Goal: Check status: Check status

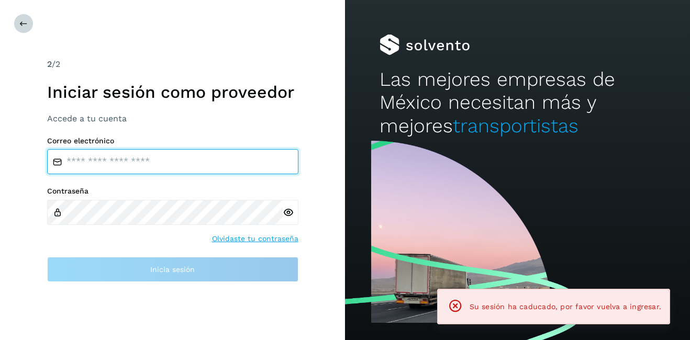
type input "**********"
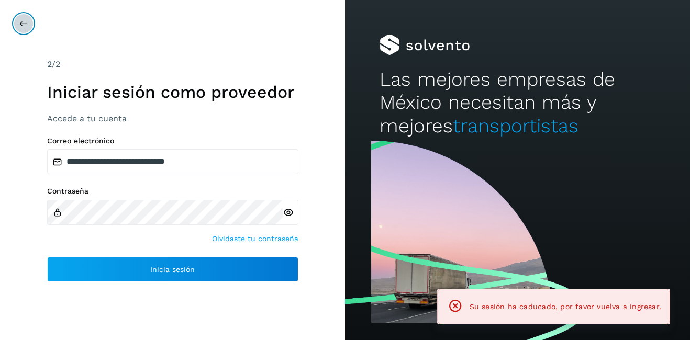
click at [25, 28] on button at bounding box center [24, 24] width 20 height 20
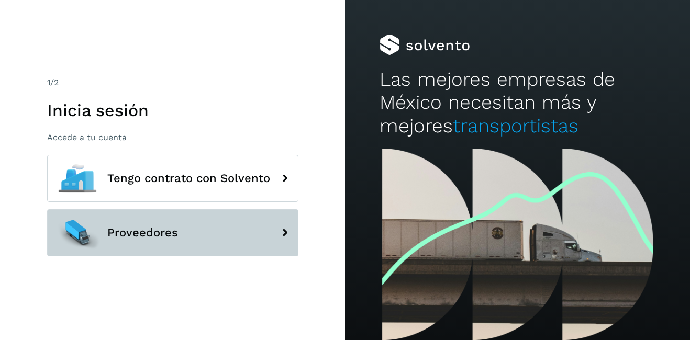
click at [159, 226] on button "Proveedores" at bounding box center [172, 232] width 251 height 47
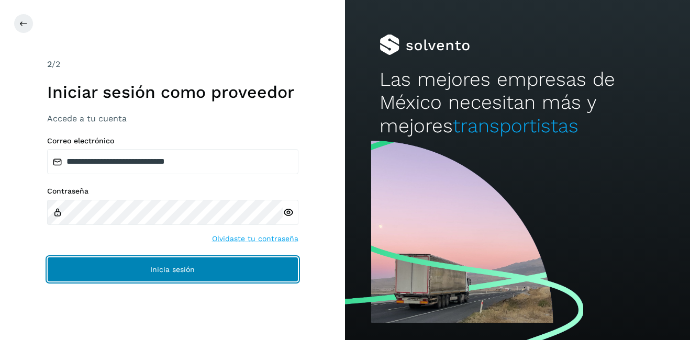
click at [139, 263] on button "Inicia sesión" at bounding box center [172, 269] width 251 height 25
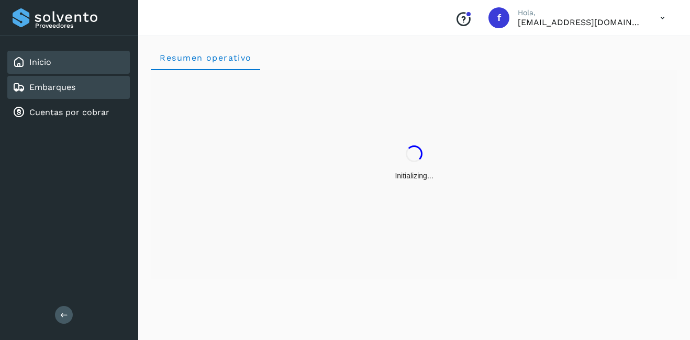
click at [38, 91] on link "Embarques" at bounding box center [52, 87] width 46 height 10
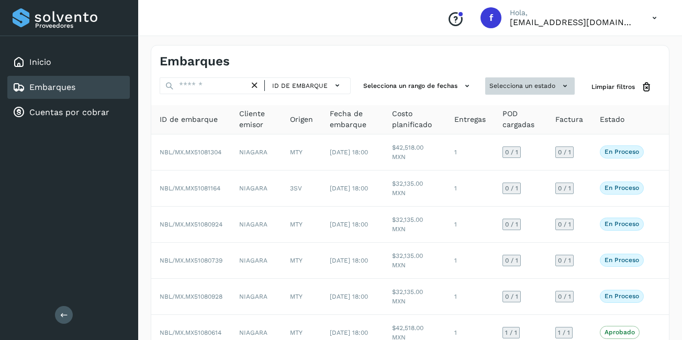
click at [520, 84] on button "Selecciona un estado" at bounding box center [530, 85] width 90 height 17
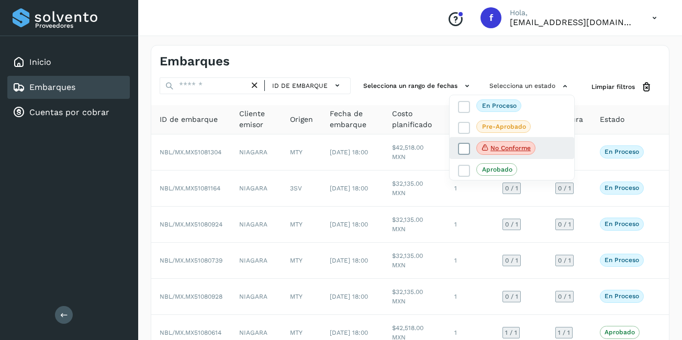
click at [490, 155] on span "No conforme" at bounding box center [505, 148] width 59 height 14
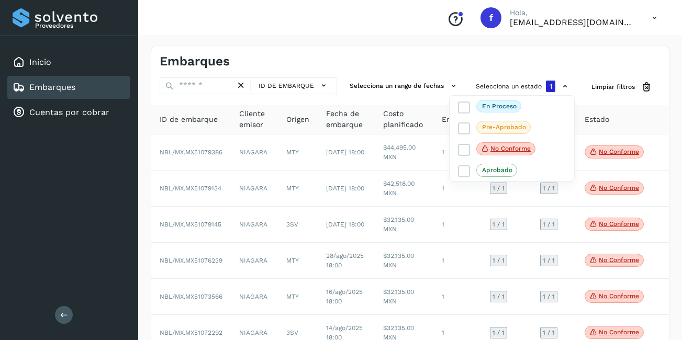
click at [659, 54] on div at bounding box center [341, 170] width 682 height 340
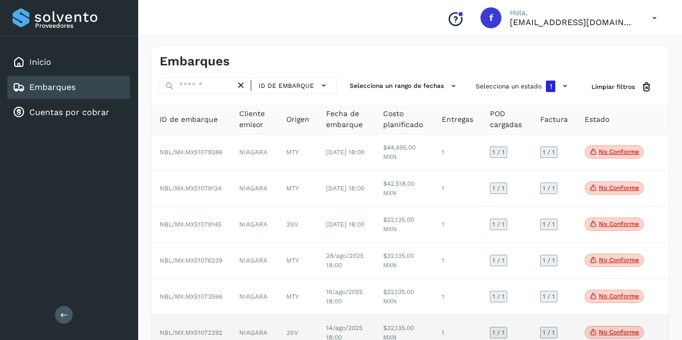
scroll to position [97, 0]
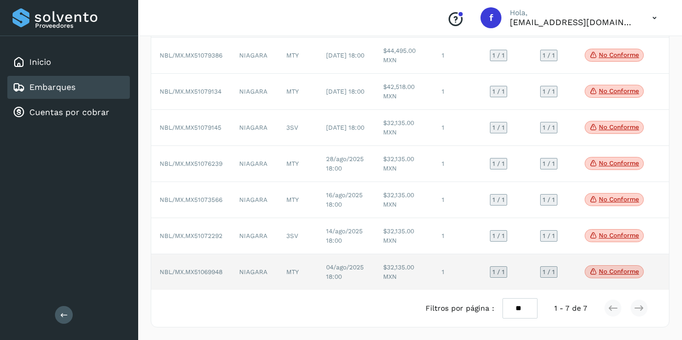
click at [616, 274] on p "No conforme" at bounding box center [619, 271] width 40 height 7
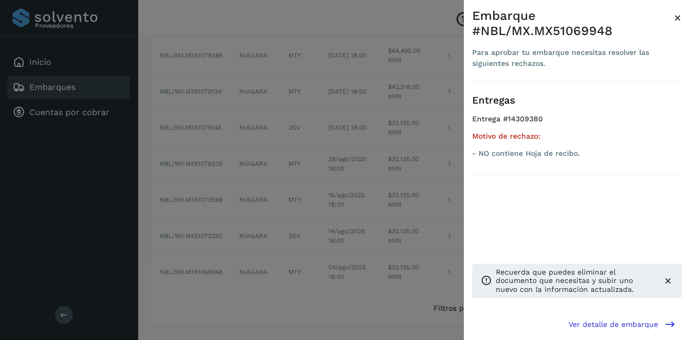
click at [680, 15] on span "×" at bounding box center [678, 17] width 8 height 15
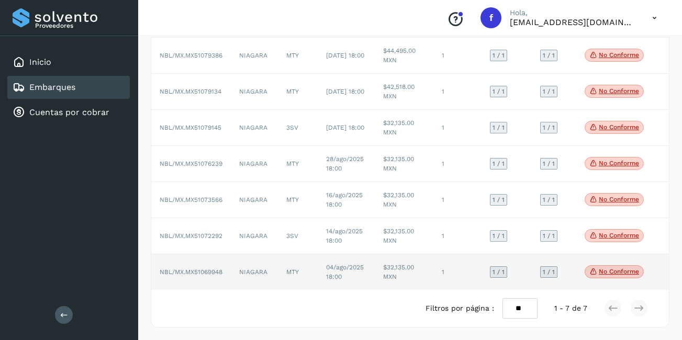
click at [368, 284] on td "04/ago/2025 18:00" at bounding box center [347, 272] width 58 height 36
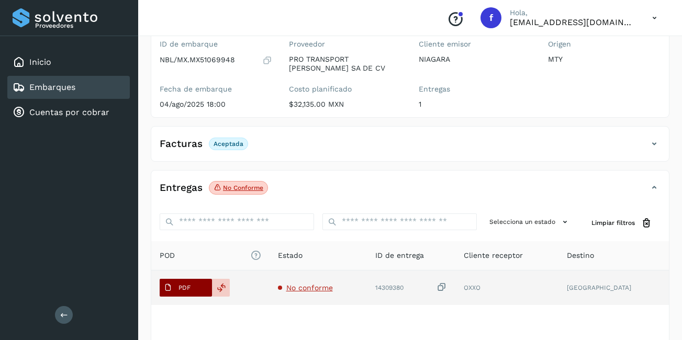
click at [187, 291] on p "PDF" at bounding box center [185, 287] width 12 height 7
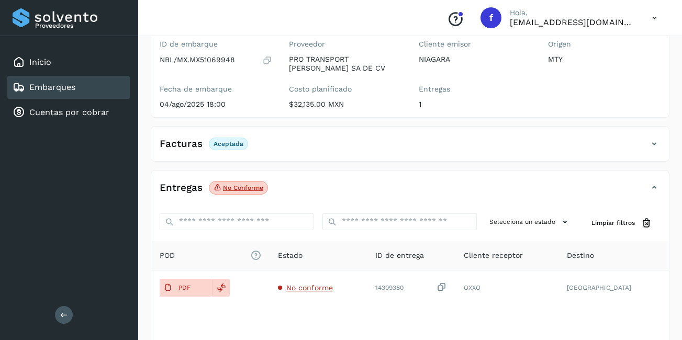
click at [93, 88] on div "Embarques" at bounding box center [68, 87] width 123 height 23
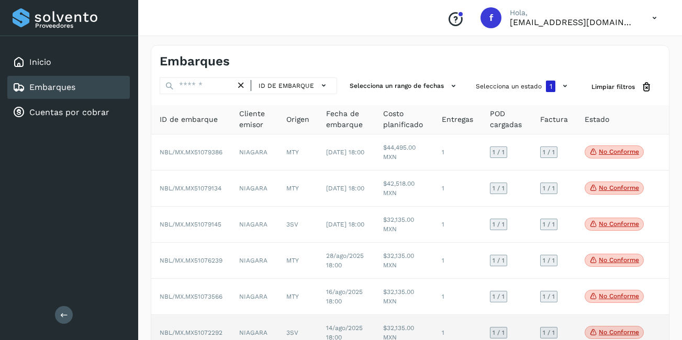
scroll to position [97, 0]
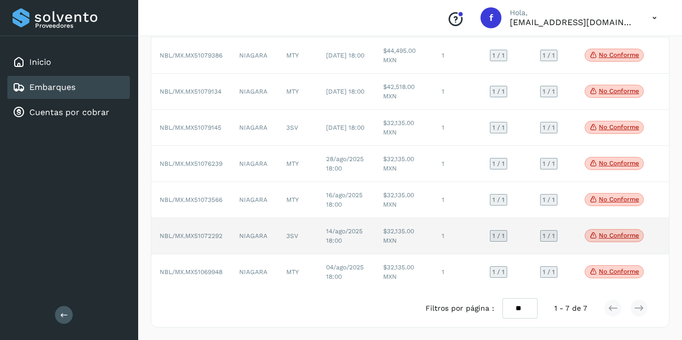
click at [604, 235] on p "No conforme" at bounding box center [619, 235] width 40 height 7
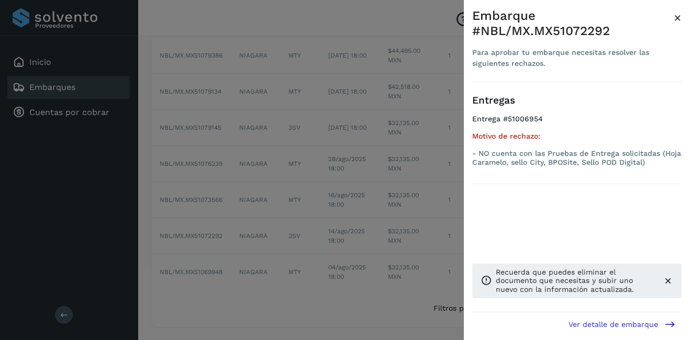
click at [676, 22] on span "×" at bounding box center [678, 17] width 8 height 15
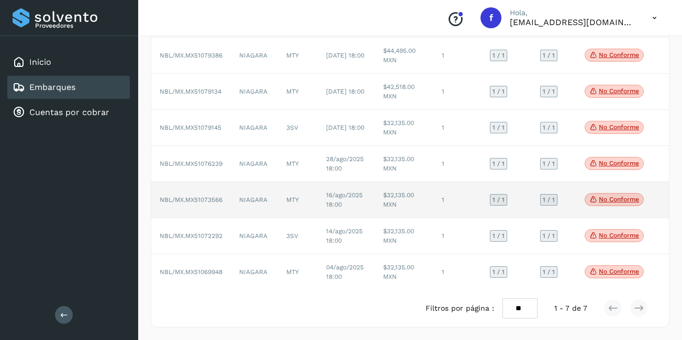
click at [598, 212] on td "No conforme Verifica el estado de la factura o entregas asociadas a este embarq…" at bounding box center [614, 200] width 76 height 36
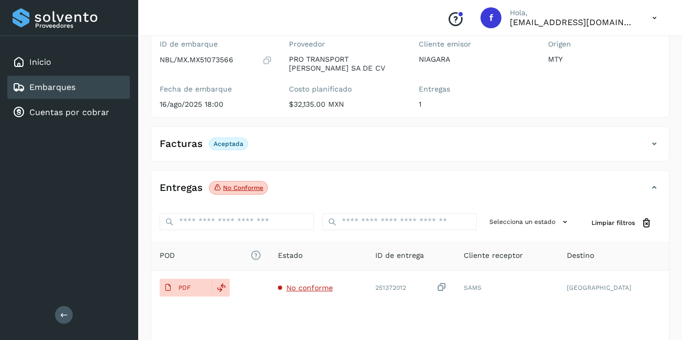
click at [73, 81] on div "Embarques" at bounding box center [68, 87] width 123 height 23
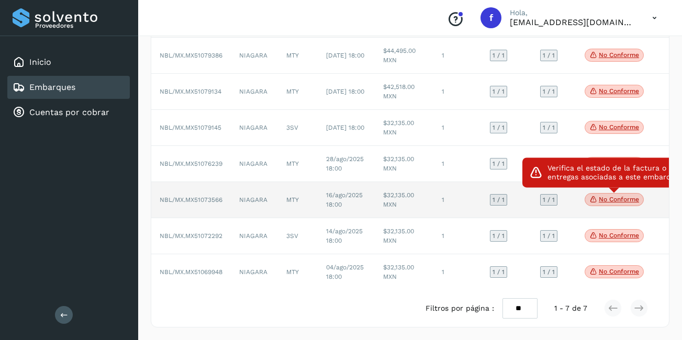
scroll to position [97, 0]
click at [621, 193] on span "No conforme" at bounding box center [614, 200] width 59 height 14
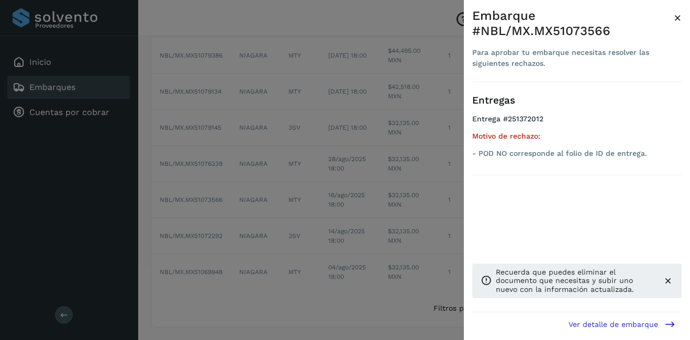
click at [679, 16] on span "×" at bounding box center [678, 17] width 8 height 15
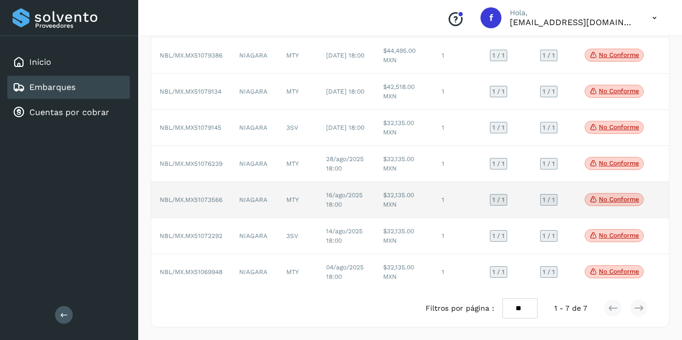
click at [424, 200] on td "$32,135.00 MXN" at bounding box center [404, 200] width 59 height 36
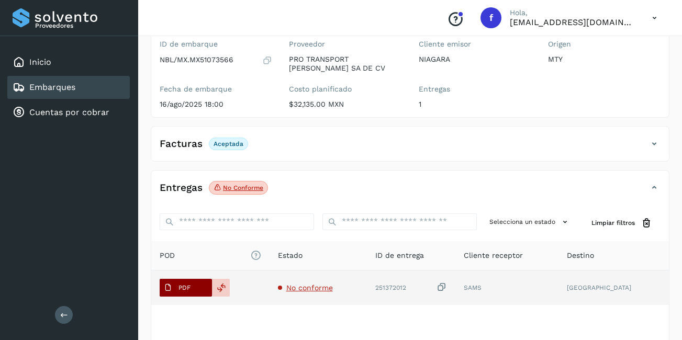
click at [184, 292] on span "PDF" at bounding box center [177, 288] width 35 height 17
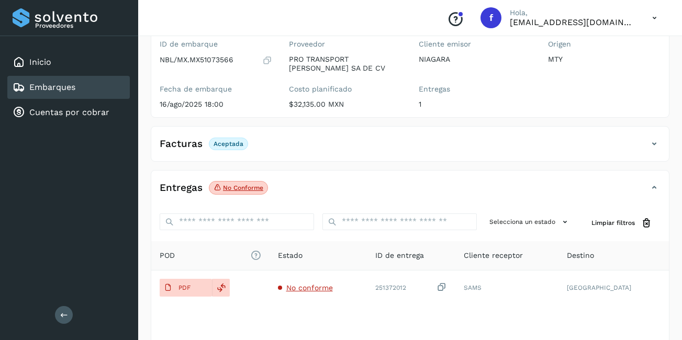
click at [90, 91] on div "Embarques" at bounding box center [68, 87] width 123 height 23
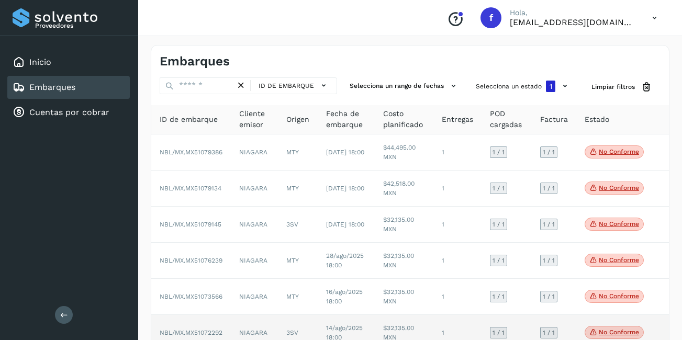
scroll to position [52, 0]
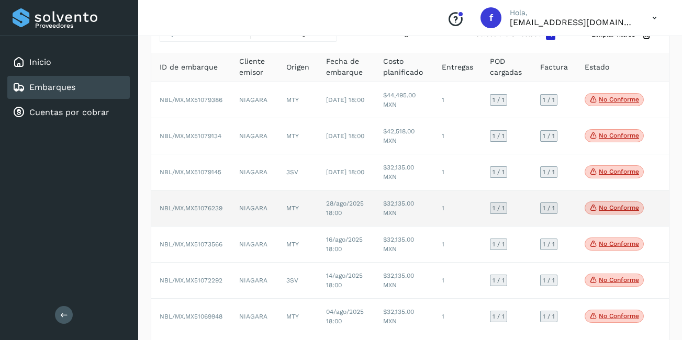
click at [604, 207] on p "No conforme" at bounding box center [619, 207] width 40 height 7
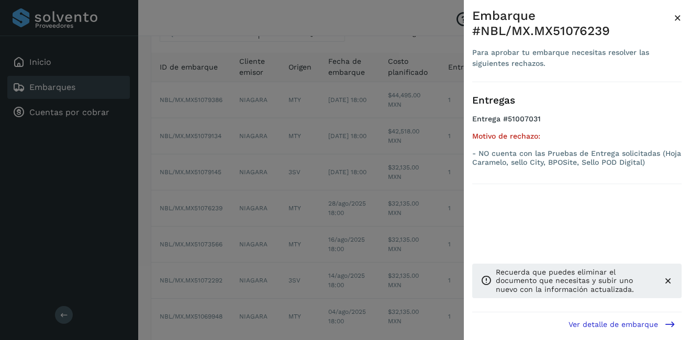
click at [680, 20] on span "×" at bounding box center [678, 17] width 8 height 15
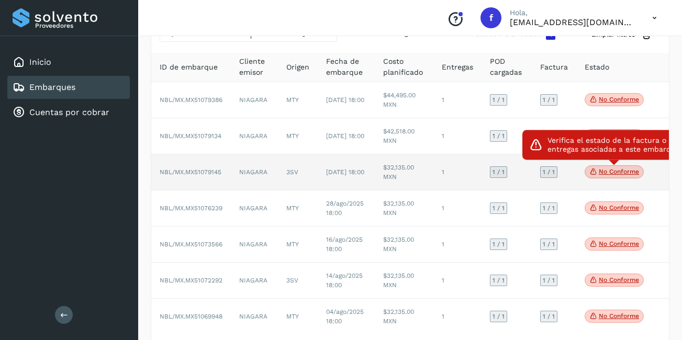
click at [629, 170] on p "No conforme" at bounding box center [619, 171] width 40 height 7
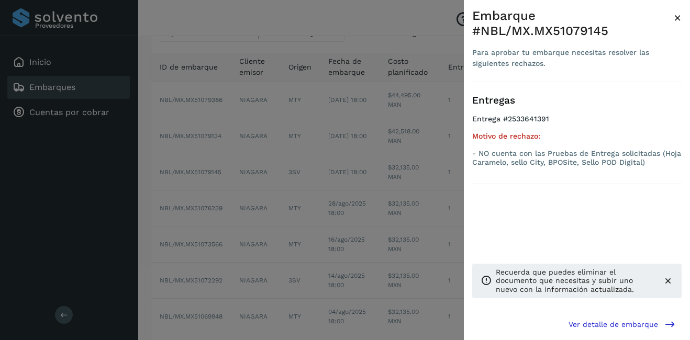
click at [675, 18] on span "×" at bounding box center [678, 17] width 8 height 15
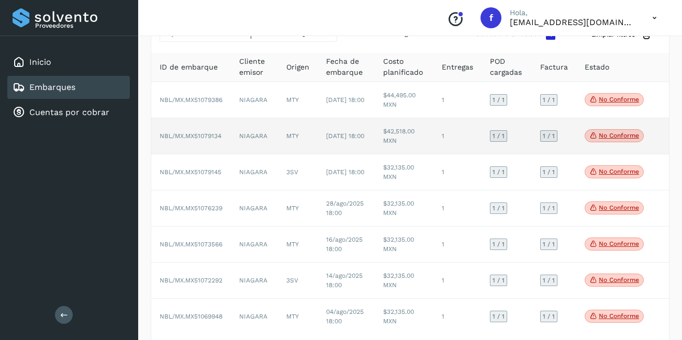
click at [617, 138] on p "No conforme" at bounding box center [619, 135] width 40 height 7
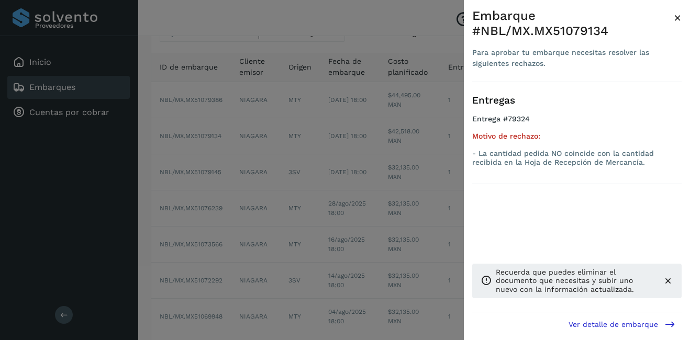
click at [678, 21] on span "×" at bounding box center [678, 17] width 8 height 15
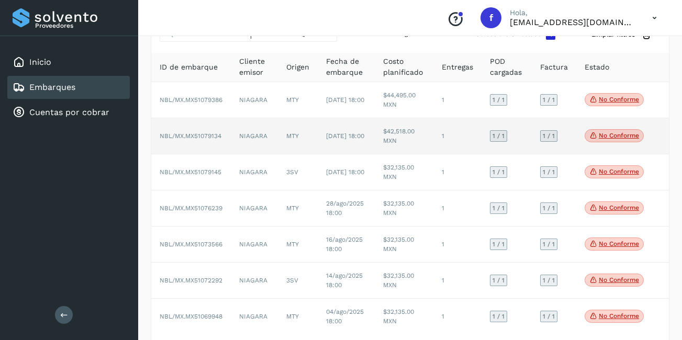
click at [375, 139] on td "$42,518.00 MXN" at bounding box center [404, 136] width 59 height 36
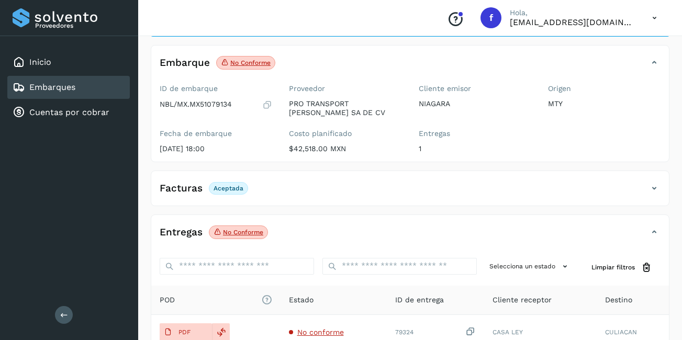
scroll to position [164, 0]
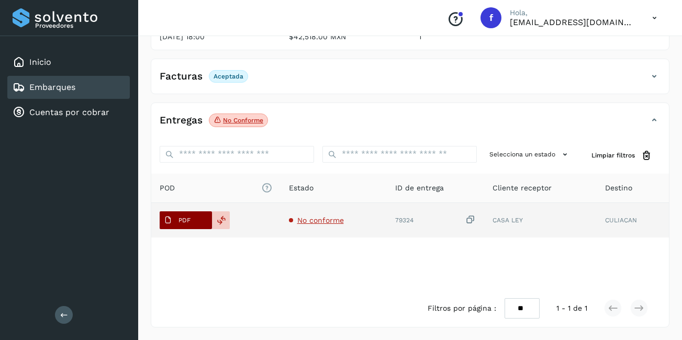
click at [177, 219] on span "PDF" at bounding box center [177, 220] width 35 height 17
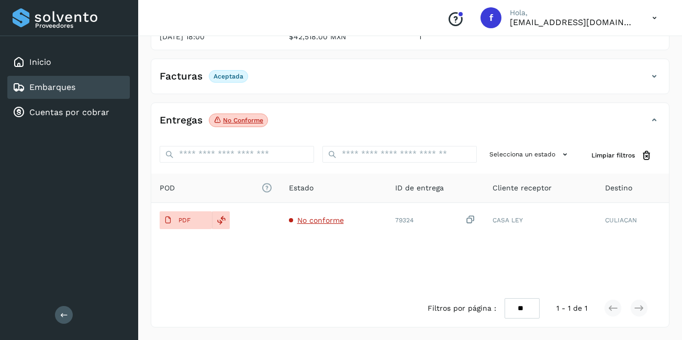
scroll to position [112, 0]
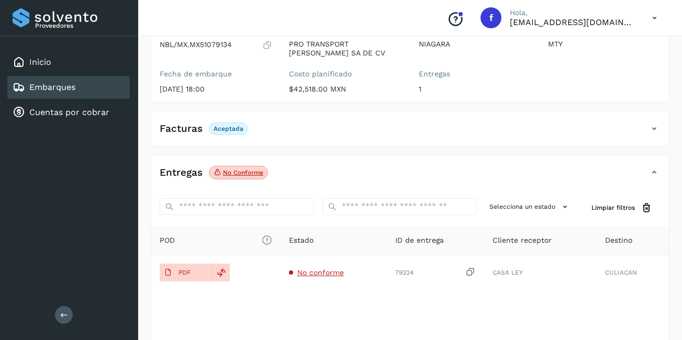
click at [85, 86] on div "Embarques" at bounding box center [68, 87] width 123 height 23
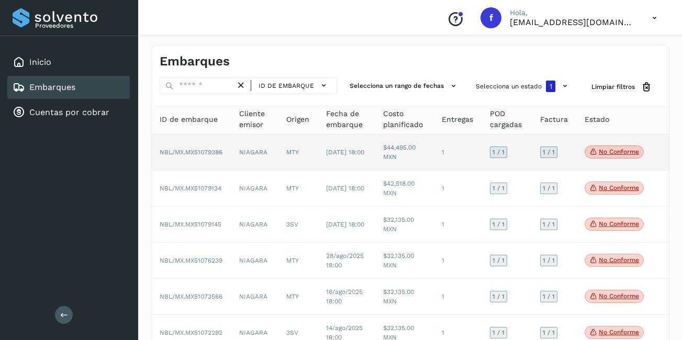
click at [612, 150] on p "No conforme" at bounding box center [619, 151] width 40 height 7
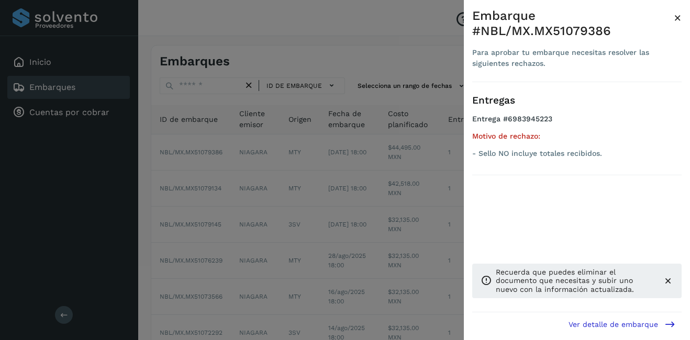
click at [679, 17] on span "×" at bounding box center [678, 17] width 8 height 15
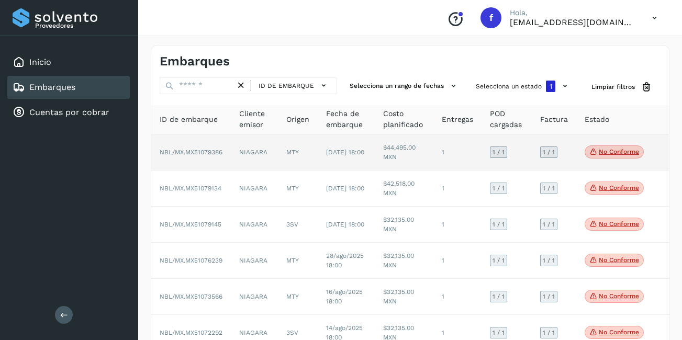
click at [424, 153] on td "$44,495.00 MXN" at bounding box center [404, 153] width 59 height 36
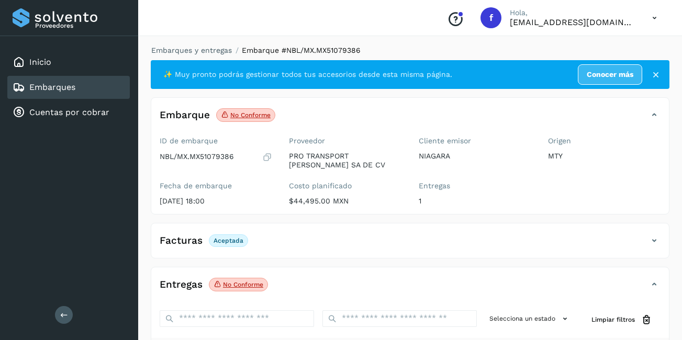
scroll to position [164, 0]
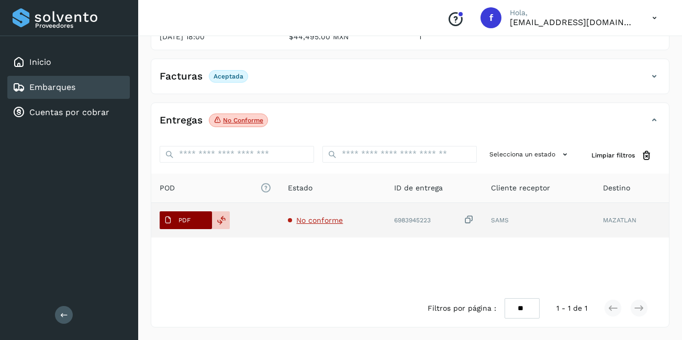
click at [184, 221] on p "PDF" at bounding box center [185, 220] width 12 height 7
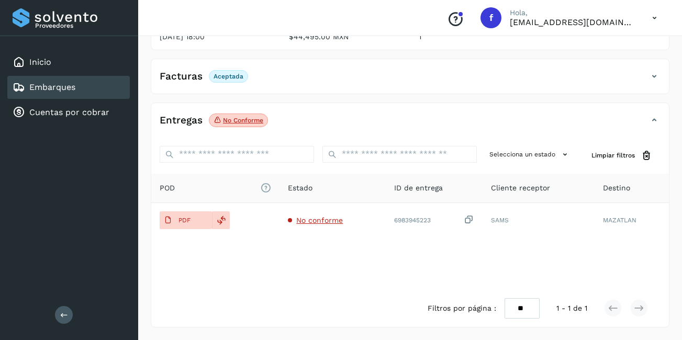
scroll to position [0, 0]
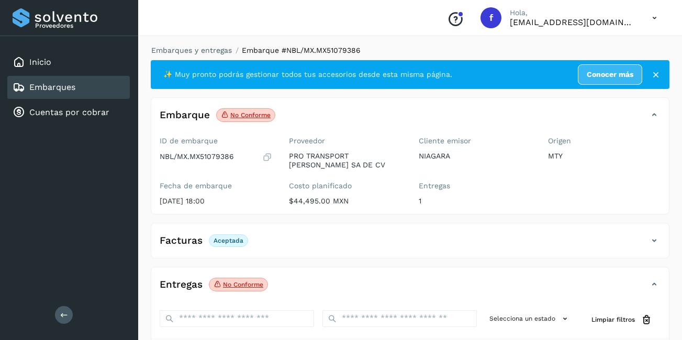
click at [83, 94] on div "Embarques" at bounding box center [68, 87] width 123 height 23
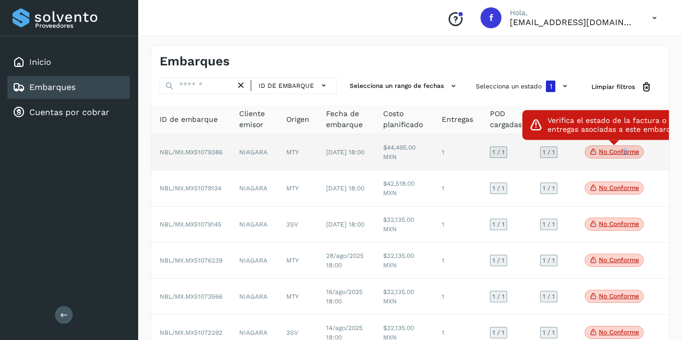
click at [624, 148] on span "No conforme" at bounding box center [614, 153] width 59 height 14
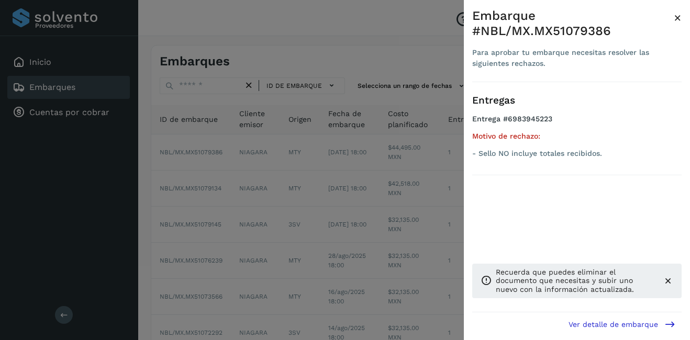
drag, startPoint x: 624, startPoint y: 148, endPoint x: 678, endPoint y: 21, distance: 137.9
click at [678, 21] on span "×" at bounding box center [678, 17] width 8 height 15
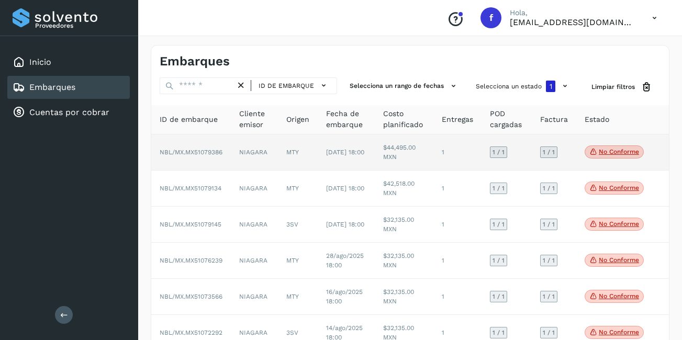
click at [414, 153] on td "$44,495.00 MXN" at bounding box center [404, 153] width 59 height 36
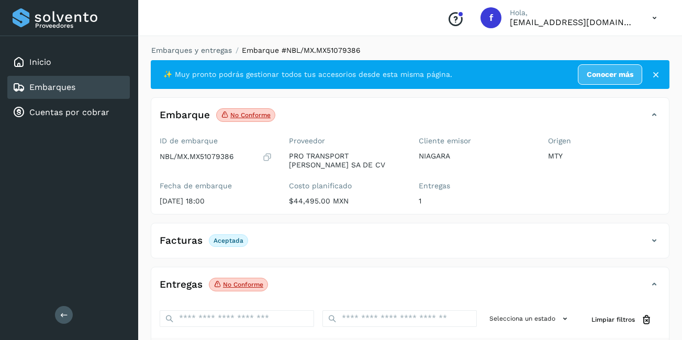
scroll to position [164, 0]
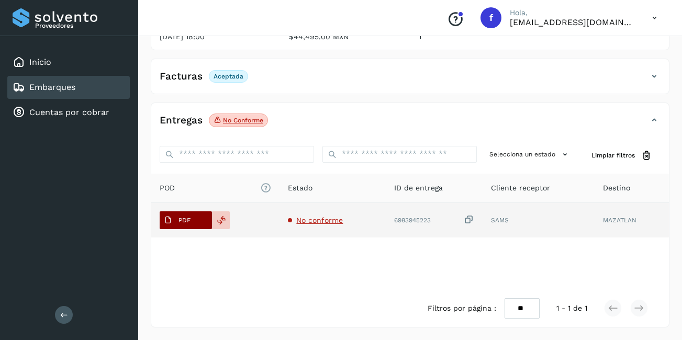
click at [178, 221] on span "PDF" at bounding box center [177, 220] width 35 height 17
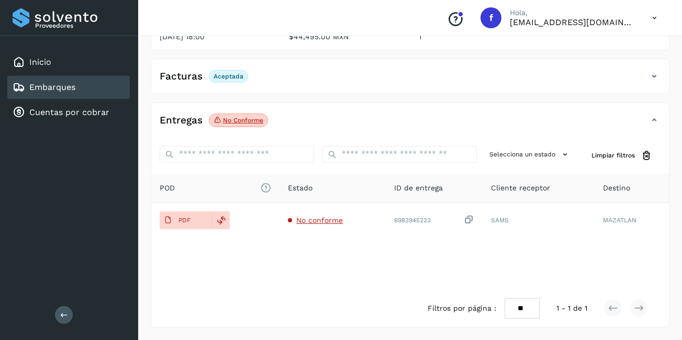
click at [105, 93] on div "Embarques" at bounding box center [68, 87] width 123 height 23
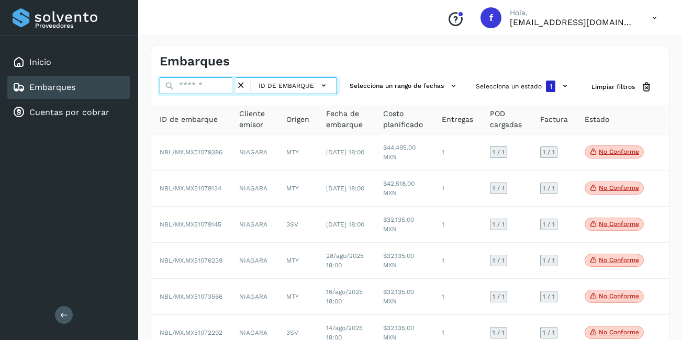
click at [211, 85] on input "text" at bounding box center [198, 85] width 76 height 17
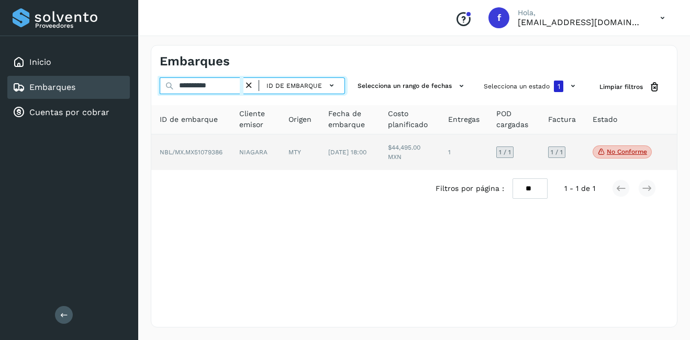
type input "**********"
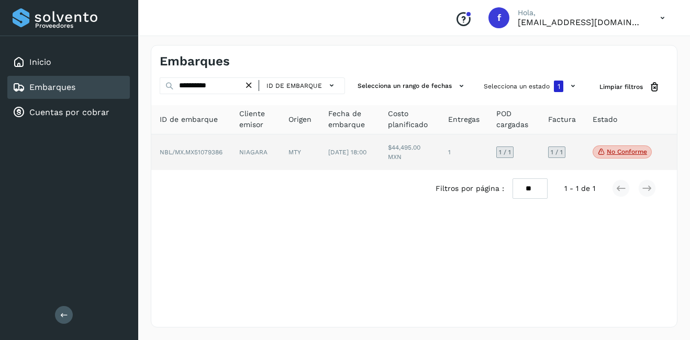
click at [279, 153] on td "NIAGARA" at bounding box center [255, 153] width 49 height 36
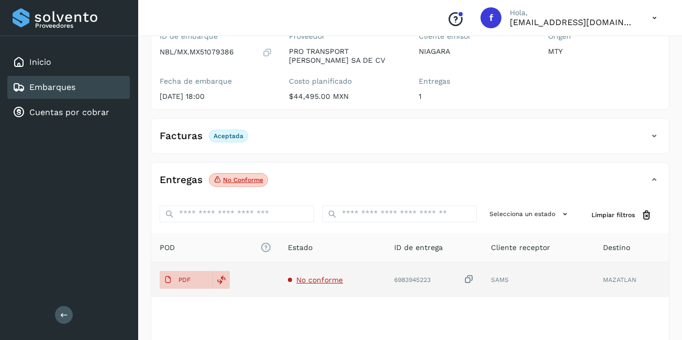
scroll to position [157, 0]
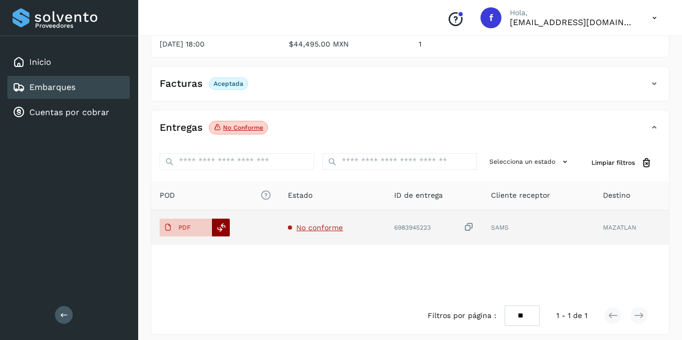
click at [220, 227] on icon at bounding box center [221, 227] width 9 height 9
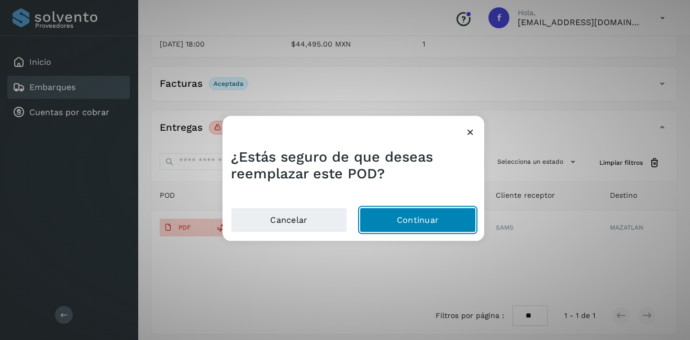
click at [442, 228] on button "Continuar" at bounding box center [418, 219] width 116 height 25
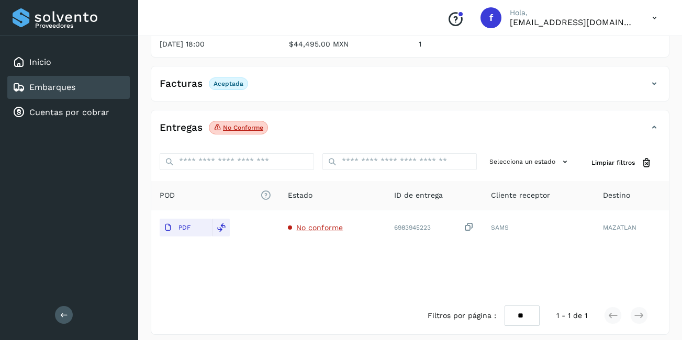
click at [123, 97] on div "Embarques" at bounding box center [68, 87] width 123 height 23
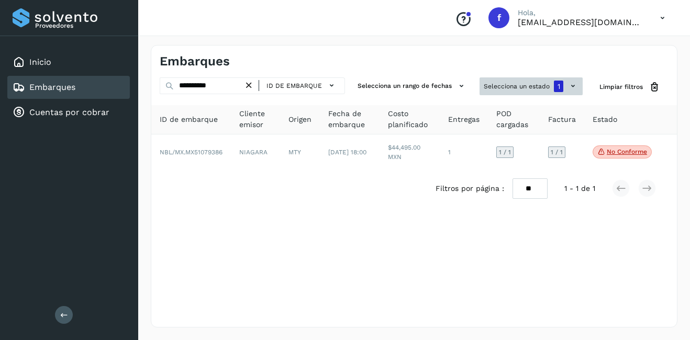
click at [559, 84] on div "1" at bounding box center [558, 87] width 9 height 12
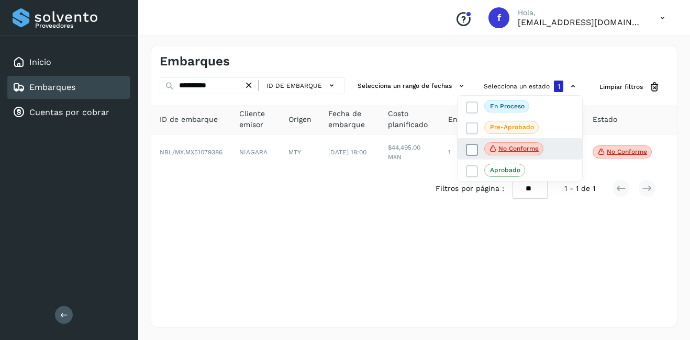
click at [505, 151] on p "No conforme" at bounding box center [518, 148] width 40 height 7
click at [504, 151] on p "No conforme" at bounding box center [518, 148] width 40 height 7
click at [505, 142] on span "No conforme" at bounding box center [513, 149] width 59 height 14
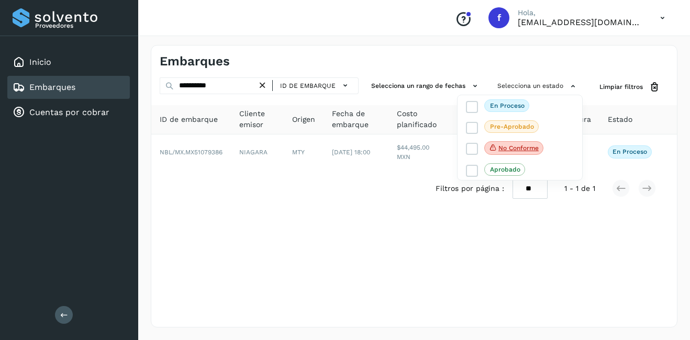
click at [521, 82] on div at bounding box center [345, 170] width 690 height 340
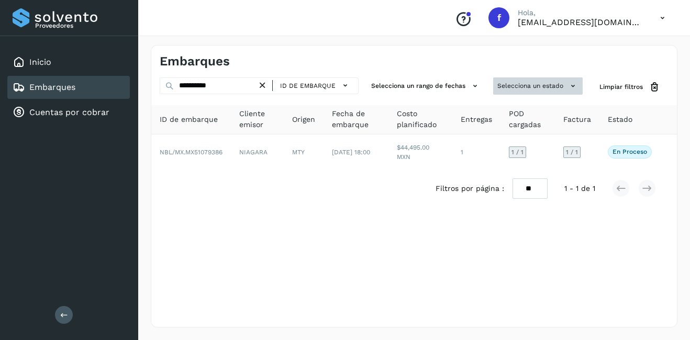
click at [551, 90] on button "Selecciona un estado" at bounding box center [538, 85] width 90 height 17
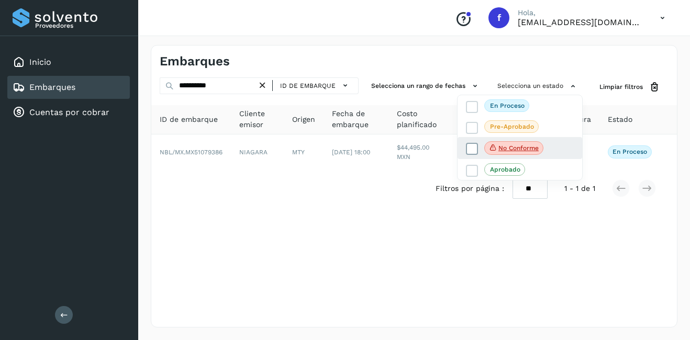
click at [520, 150] on p "No conforme" at bounding box center [518, 148] width 40 height 7
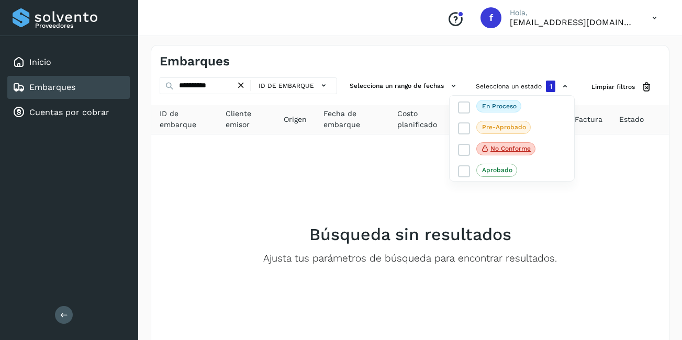
click at [239, 85] on div at bounding box center [341, 170] width 682 height 340
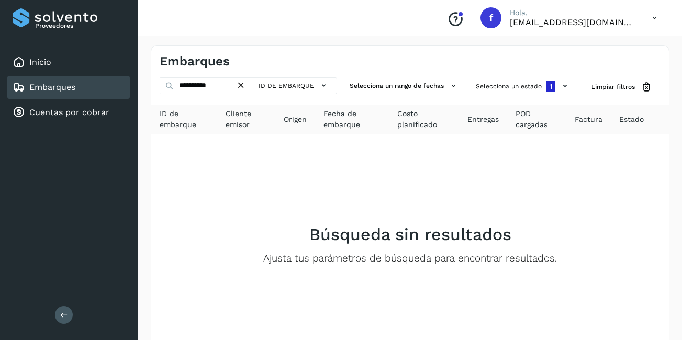
click at [238, 82] on icon at bounding box center [241, 85] width 11 height 11
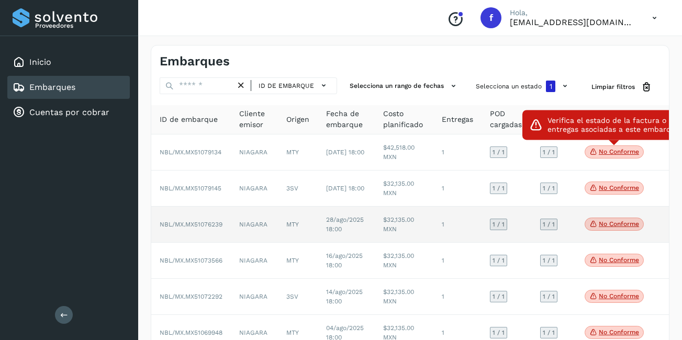
scroll to position [61, 0]
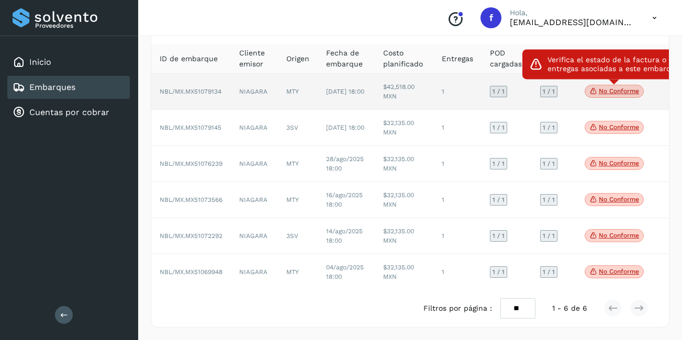
click at [630, 94] on p "No conforme" at bounding box center [619, 90] width 40 height 7
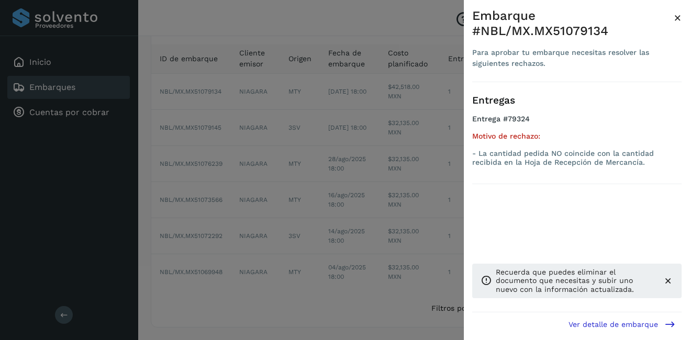
click at [678, 18] on span "×" at bounding box center [678, 17] width 8 height 15
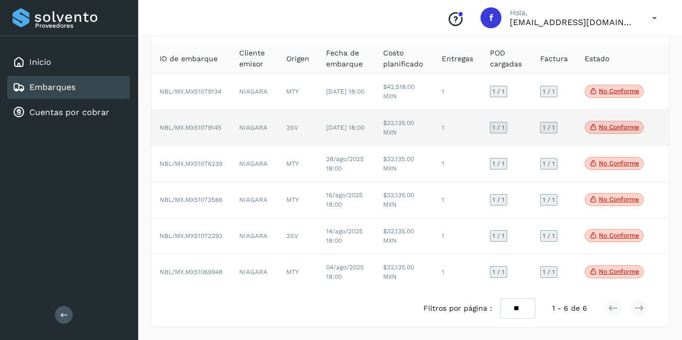
click at [615, 127] on p "No conforme" at bounding box center [619, 127] width 40 height 7
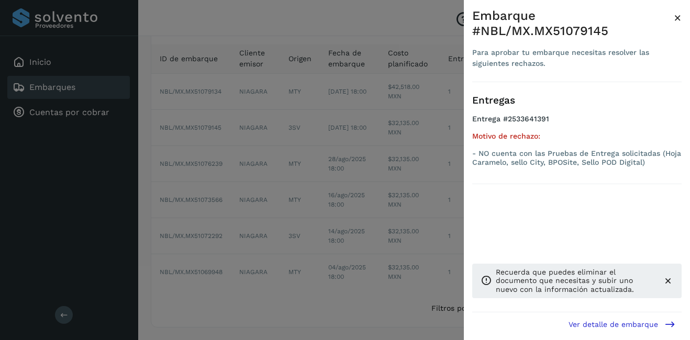
click at [680, 16] on span "×" at bounding box center [678, 17] width 8 height 15
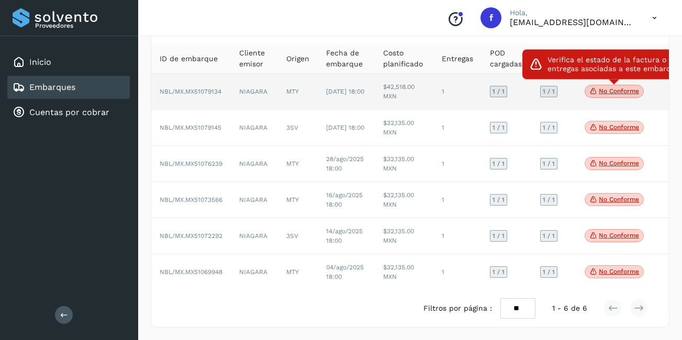
click at [623, 91] on p "No conforme" at bounding box center [619, 90] width 40 height 7
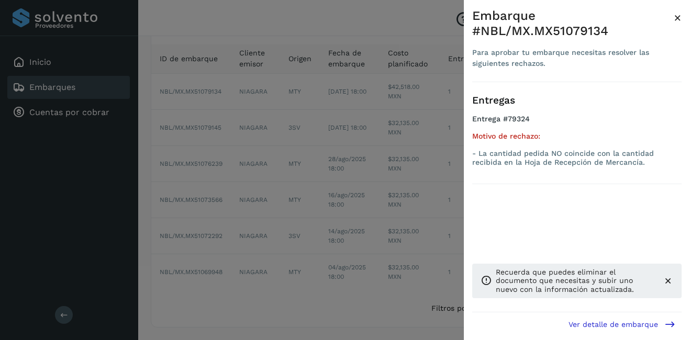
click at [679, 16] on span "×" at bounding box center [678, 17] width 8 height 15
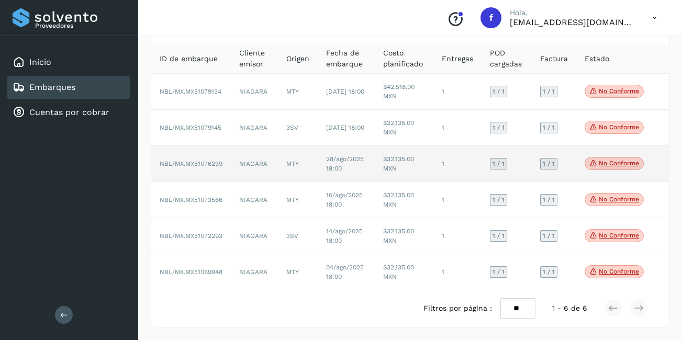
click at [613, 170] on span "No conforme" at bounding box center [614, 164] width 59 height 14
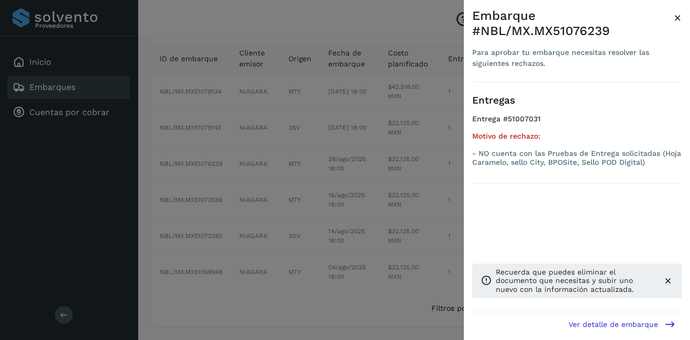
click at [678, 18] on span "×" at bounding box center [678, 17] width 8 height 15
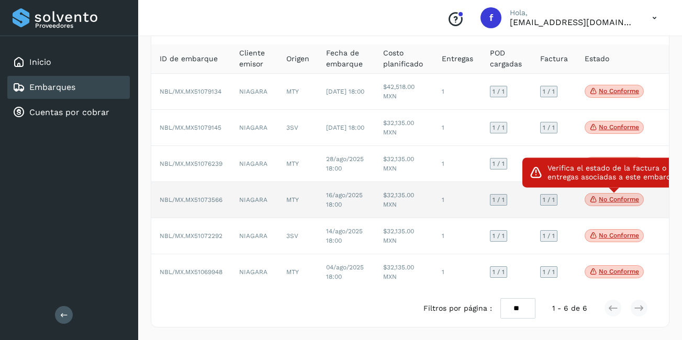
click at [631, 201] on p "No conforme" at bounding box center [619, 199] width 40 height 7
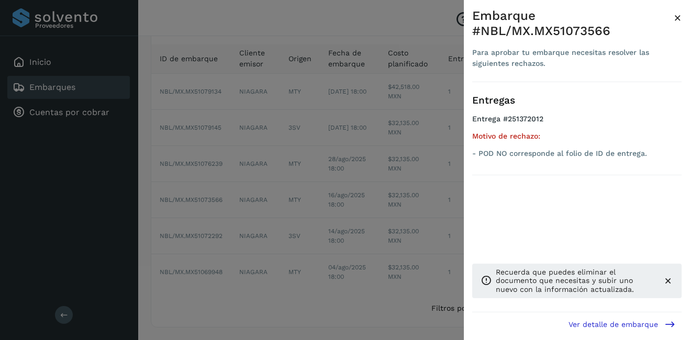
click at [676, 18] on span "×" at bounding box center [678, 17] width 8 height 15
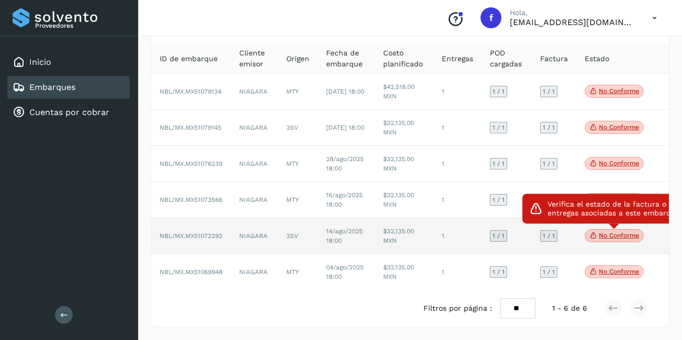
click at [620, 236] on p "No conforme" at bounding box center [619, 235] width 40 height 7
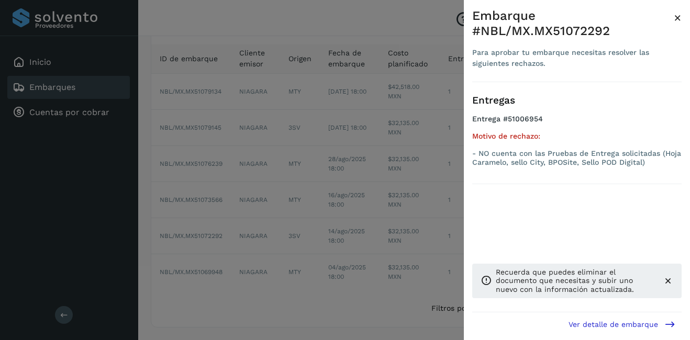
click at [677, 18] on span "×" at bounding box center [678, 17] width 8 height 15
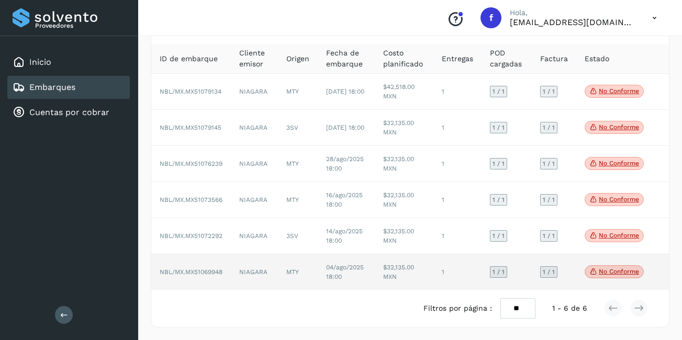
click at [631, 274] on p "No conforme" at bounding box center [619, 271] width 40 height 7
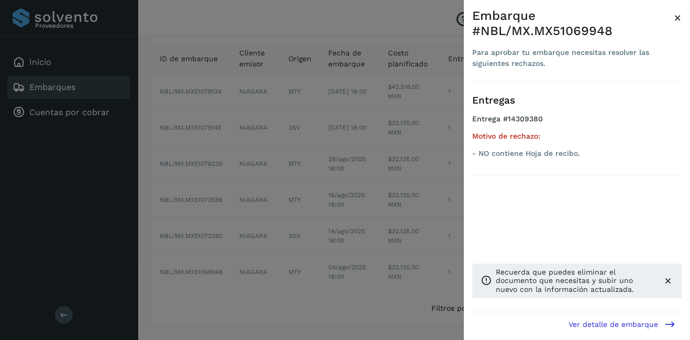
click at [676, 16] on span "×" at bounding box center [678, 17] width 8 height 15
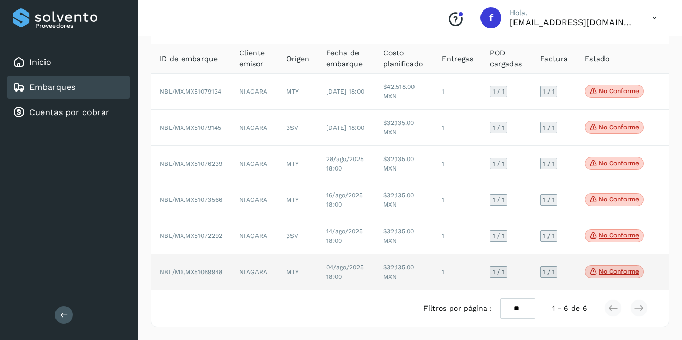
click at [411, 282] on td "$32,135.00 MXN" at bounding box center [404, 272] width 59 height 36
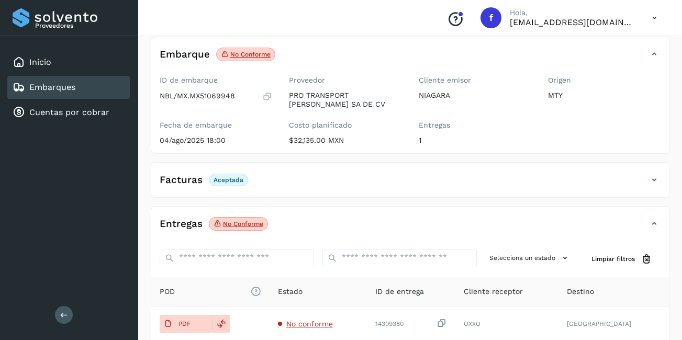
scroll to position [164, 0]
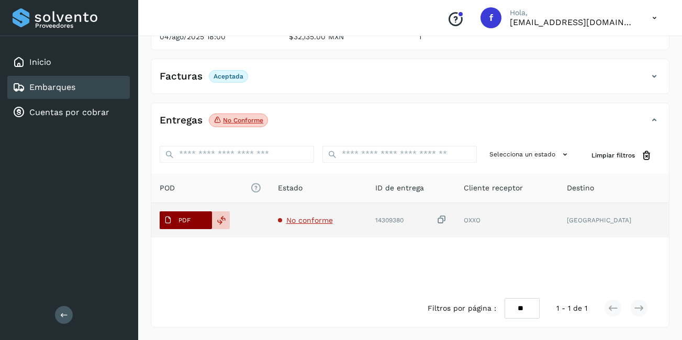
click at [194, 223] on span "PDF" at bounding box center [177, 220] width 35 height 17
click at [190, 219] on p "PDF" at bounding box center [185, 220] width 12 height 7
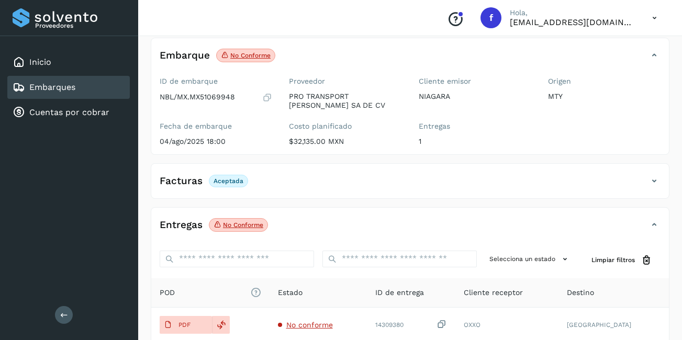
scroll to position [0, 0]
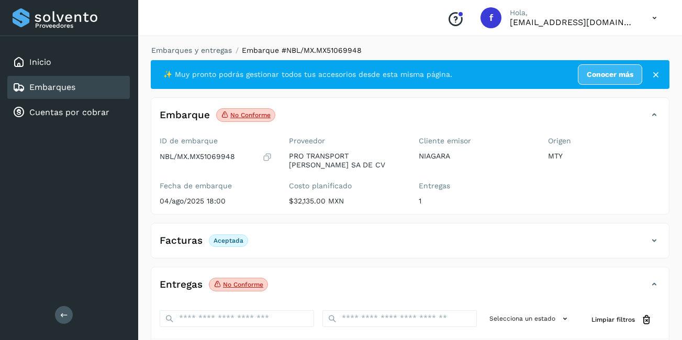
click at [74, 91] on link "Embarques" at bounding box center [52, 87] width 46 height 10
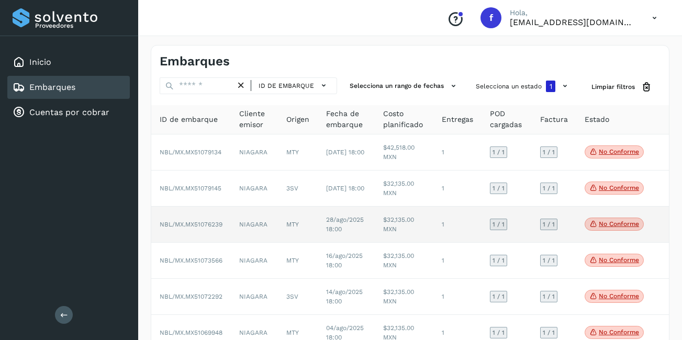
click at [351, 232] on td "28/ago/2025 18:00" at bounding box center [347, 225] width 58 height 36
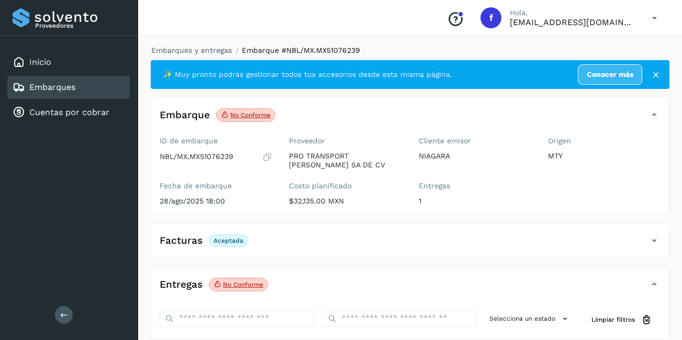
click at [84, 85] on div "Embarques" at bounding box center [68, 87] width 123 height 23
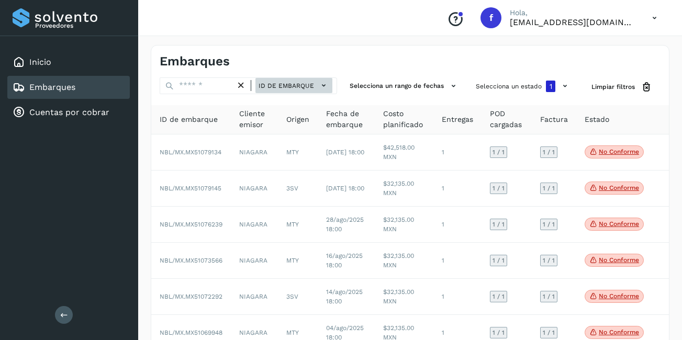
click at [298, 84] on span "ID de embarque" at bounding box center [286, 85] width 55 height 9
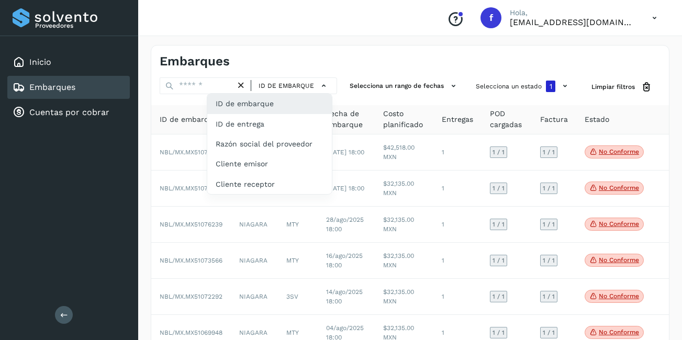
click at [537, 89] on div at bounding box center [341, 170] width 682 height 340
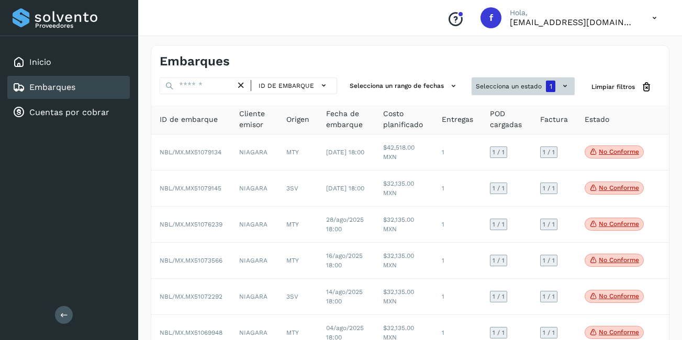
click at [553, 84] on div "1" at bounding box center [550, 87] width 9 height 12
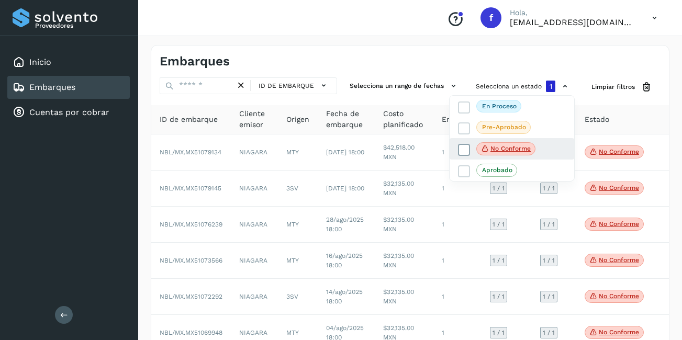
click at [502, 151] on p "No conforme" at bounding box center [511, 148] width 40 height 7
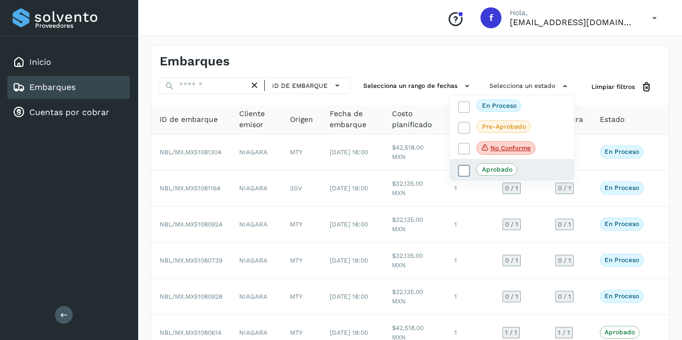
click at [503, 173] on p "Aprobado" at bounding box center [497, 169] width 30 height 7
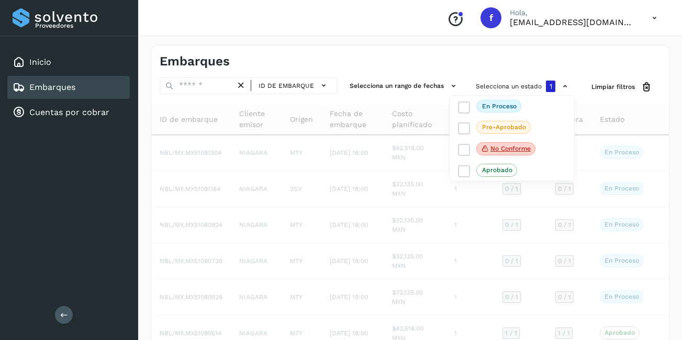
click at [384, 85] on div at bounding box center [341, 170] width 682 height 340
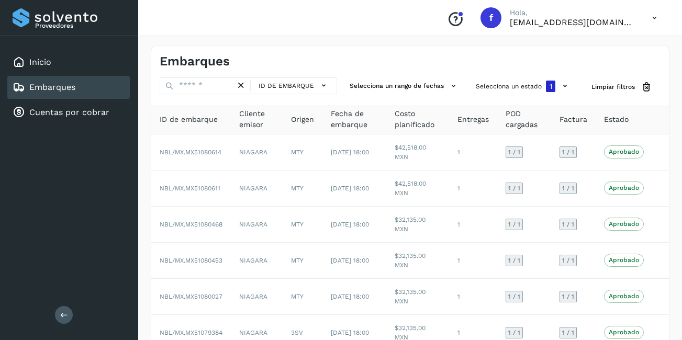
click at [418, 84] on button "Selecciona un rango de fechas" at bounding box center [405, 85] width 118 height 17
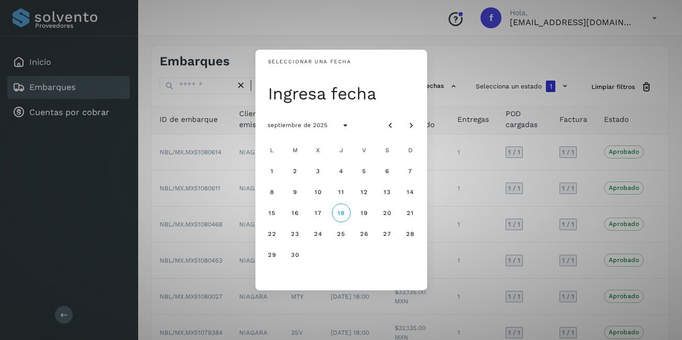
click at [449, 85] on div "Seleccionar una fecha Ingresa fecha septiembre de 2025 L M X J V S D 1 2 3 4 5 …" at bounding box center [341, 170] width 682 height 340
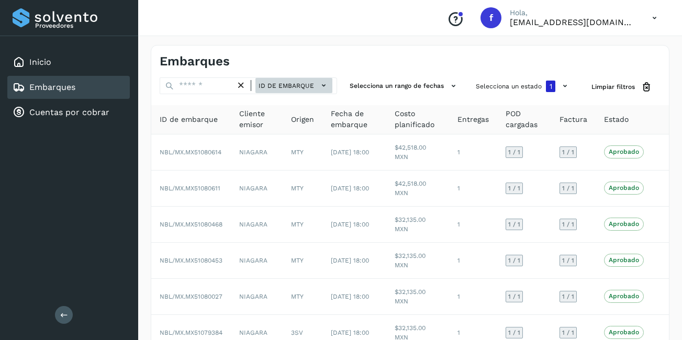
click at [279, 87] on span "ID de embarque" at bounding box center [286, 85] width 55 height 9
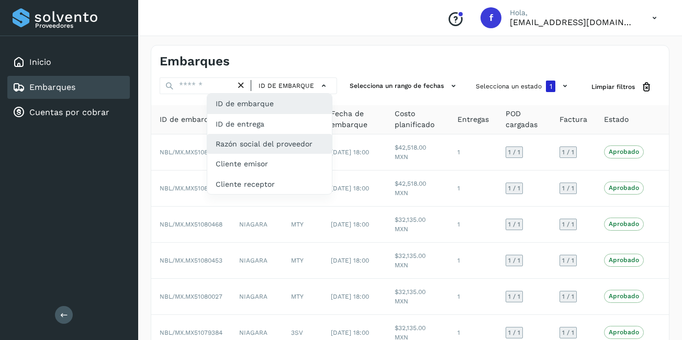
click at [275, 144] on div "Razón social del proveedor" at bounding box center [269, 144] width 125 height 20
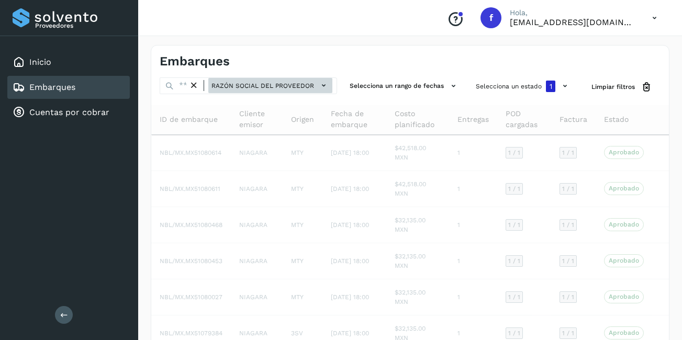
click at [263, 83] on span "Razón social del proveedor" at bounding box center [263, 85] width 103 height 9
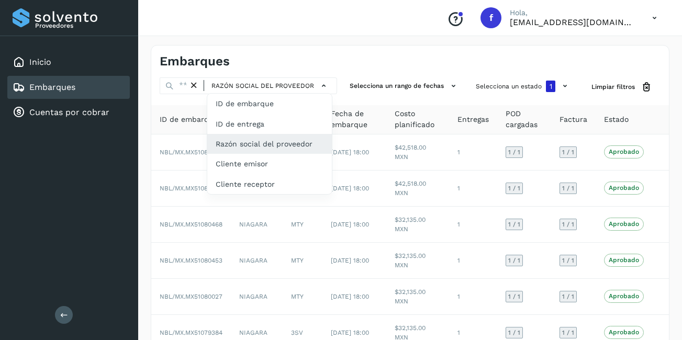
click at [252, 87] on div at bounding box center [341, 170] width 682 height 340
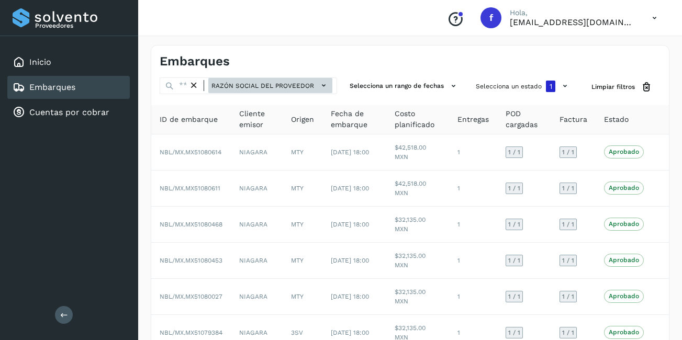
click at [250, 86] on span "Razón social del proveedor" at bounding box center [263, 85] width 103 height 9
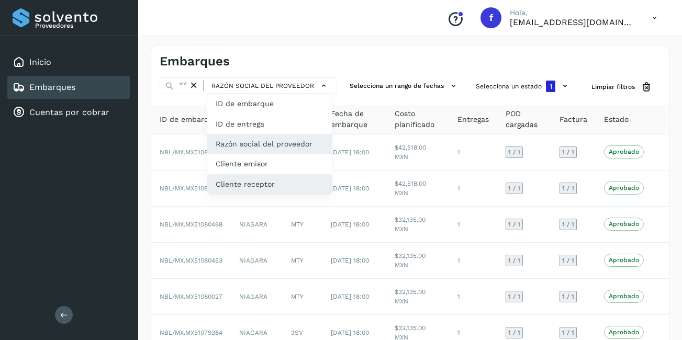
click at [272, 185] on div "Cliente receptor" at bounding box center [269, 184] width 125 height 20
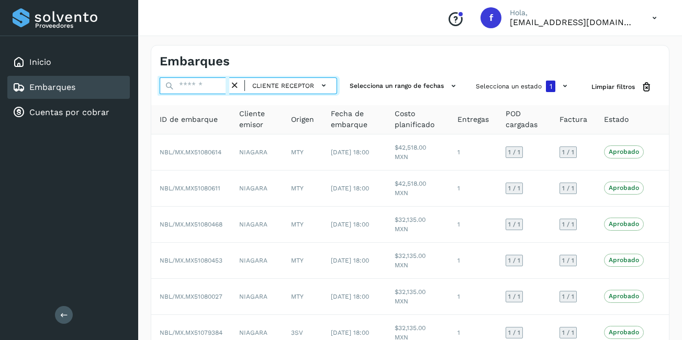
click at [201, 90] on input "text" at bounding box center [195, 85] width 70 height 17
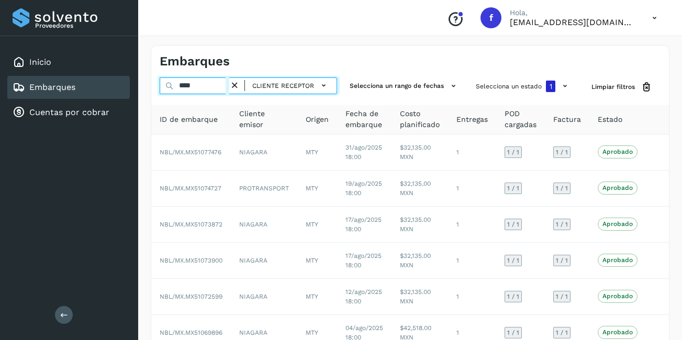
type input "****"
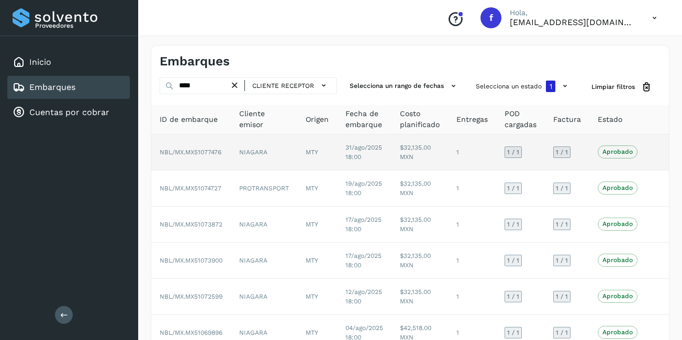
click at [407, 159] on td "$32,135.00 MXN" at bounding box center [420, 153] width 57 height 36
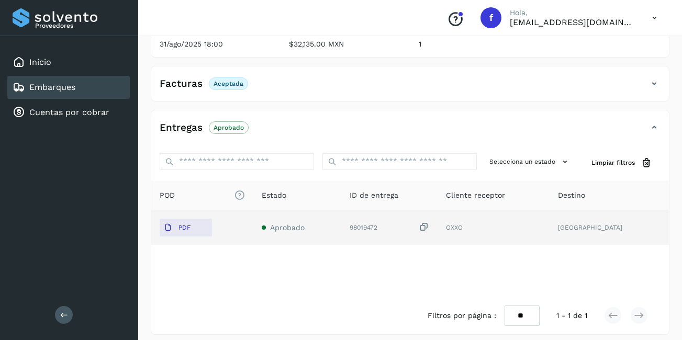
scroll to position [164, 0]
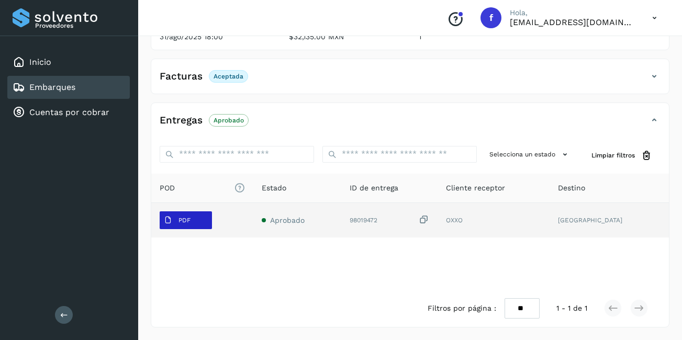
click at [186, 222] on p "PDF" at bounding box center [185, 220] width 12 height 7
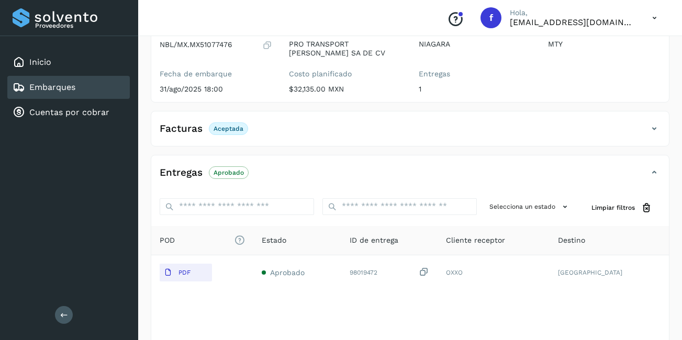
scroll to position [0, 0]
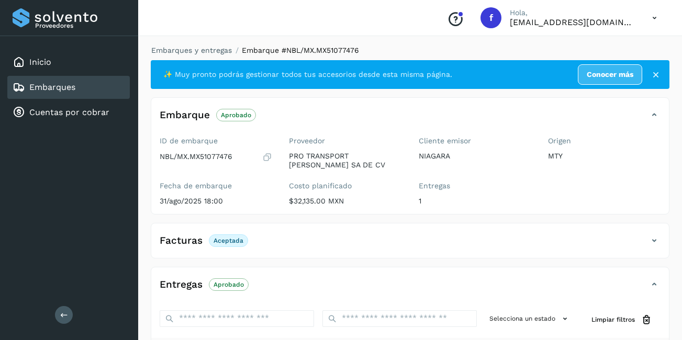
click at [87, 90] on div "Embarques" at bounding box center [68, 87] width 123 height 23
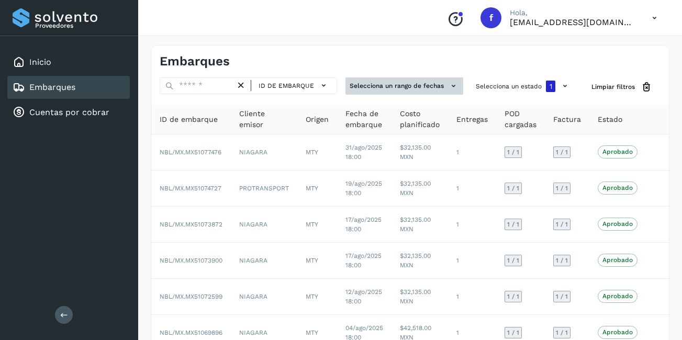
click at [423, 91] on button "Selecciona un rango de fechas" at bounding box center [405, 85] width 118 height 17
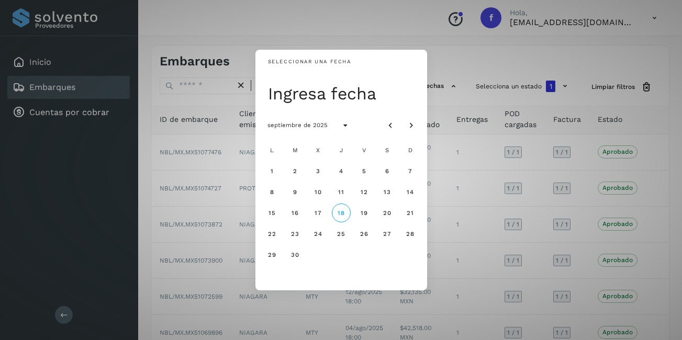
click at [551, 113] on div "Seleccionar una fecha Ingresa fecha septiembre de 2025 L M X J V S D 1 2 3 4 5 …" at bounding box center [341, 170] width 682 height 340
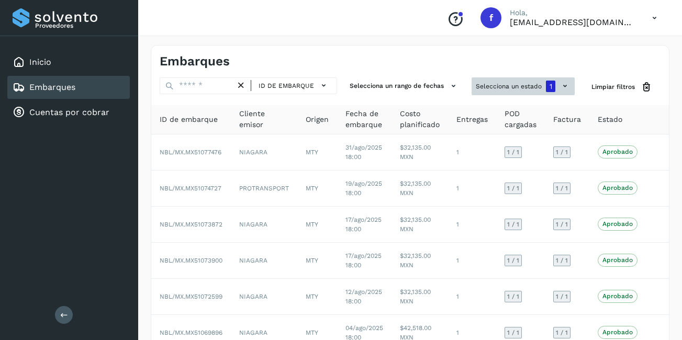
click at [542, 83] on button "Selecciona un estado 1" at bounding box center [523, 86] width 103 height 18
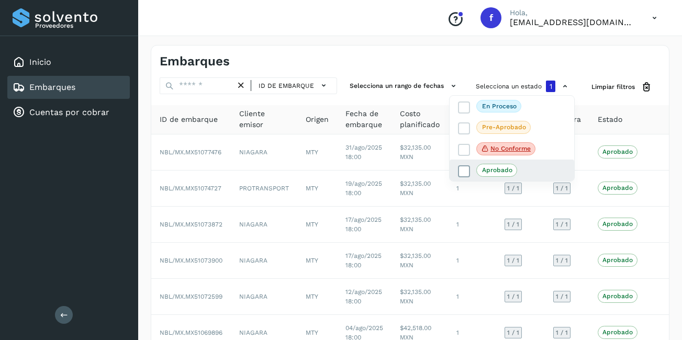
click at [471, 171] on label "Aprobado" at bounding box center [487, 170] width 59 height 13
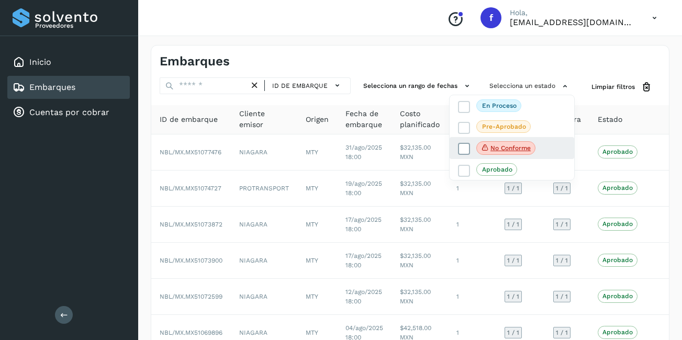
click at [465, 142] on label "No conforme" at bounding box center [496, 148] width 77 height 14
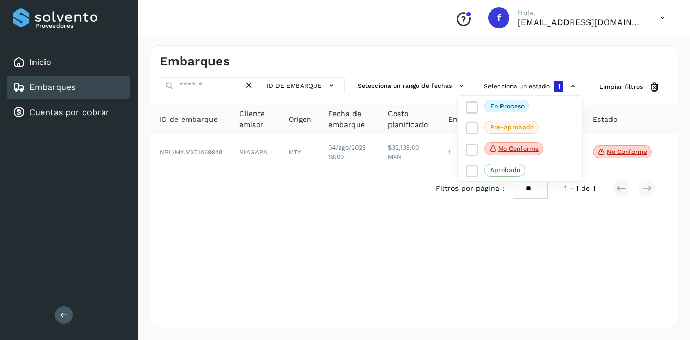
click at [247, 87] on div at bounding box center [345, 170] width 690 height 340
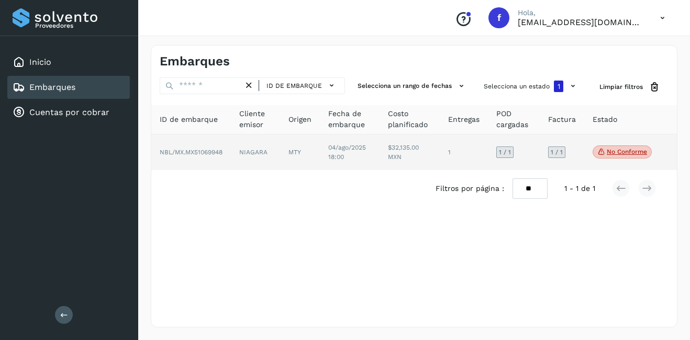
click at [388, 149] on td "$32,135.00 MXN" at bounding box center [410, 153] width 60 height 36
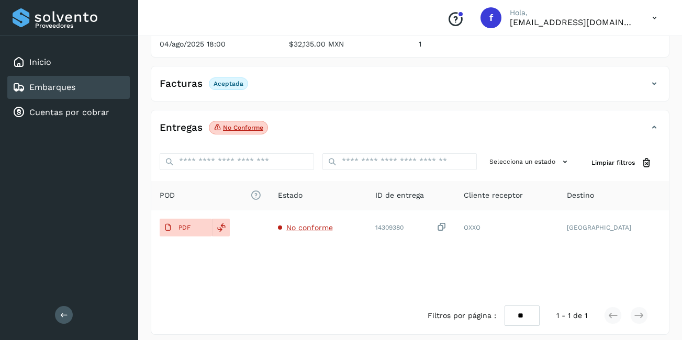
scroll to position [164, 0]
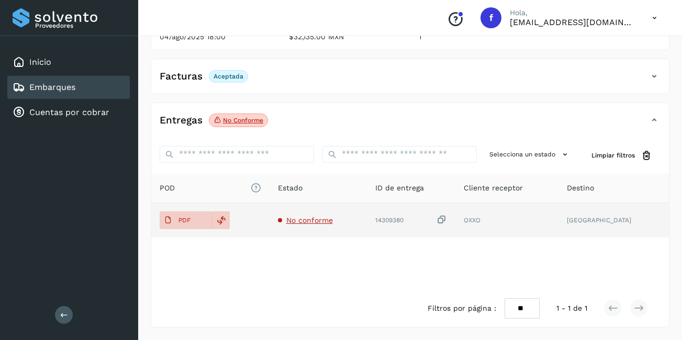
click at [314, 224] on span "No conforme" at bounding box center [309, 220] width 47 height 8
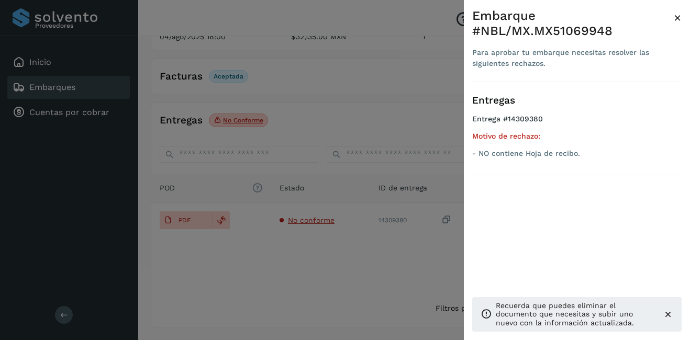
click at [678, 18] on span "×" at bounding box center [678, 17] width 8 height 15
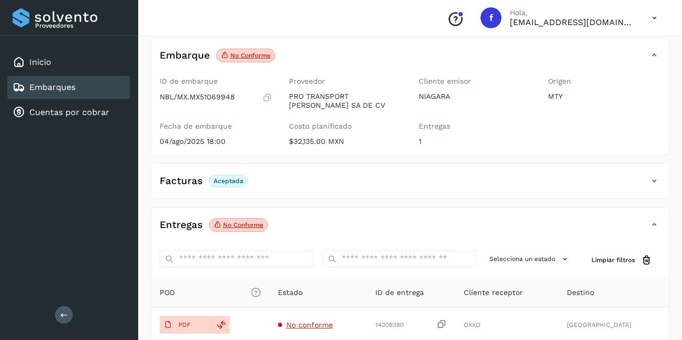
scroll to position [7, 0]
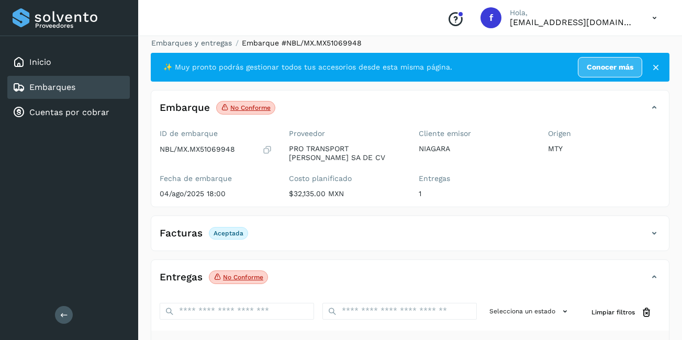
click at [69, 82] on link "Embarques" at bounding box center [52, 87] width 46 height 10
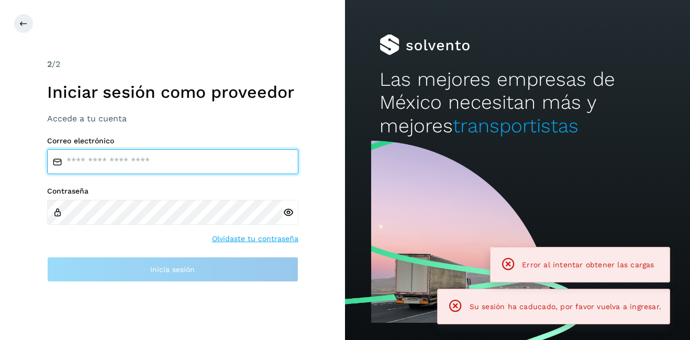
type input "**********"
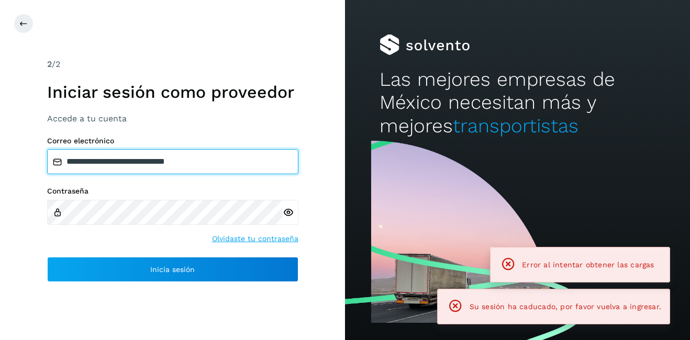
click at [173, 167] on input "**********" at bounding box center [172, 161] width 251 height 25
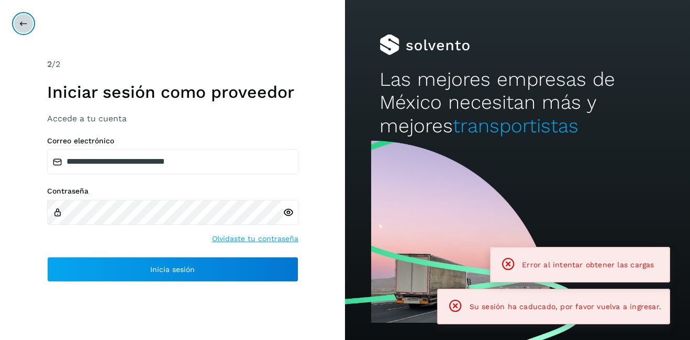
click at [18, 24] on button at bounding box center [24, 24] width 20 height 20
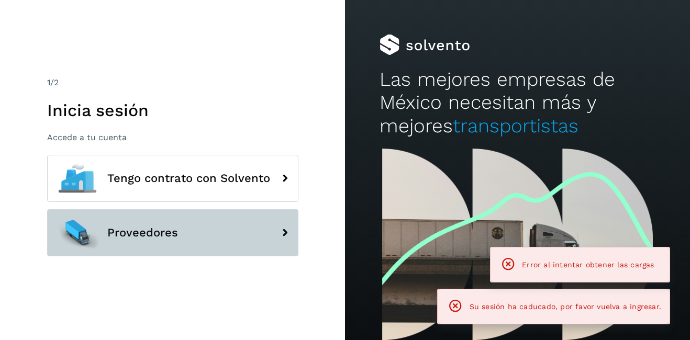
click at [155, 235] on span "Proveedores" at bounding box center [142, 233] width 71 height 13
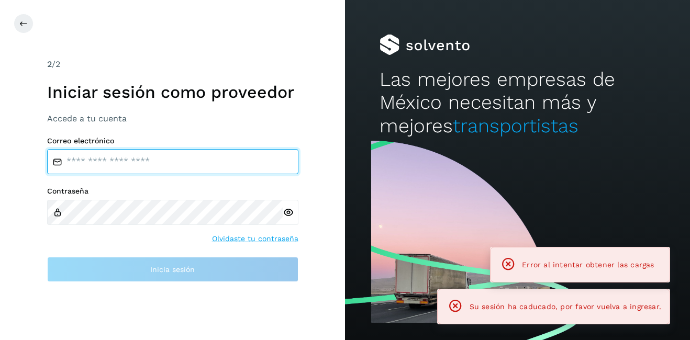
type input "**********"
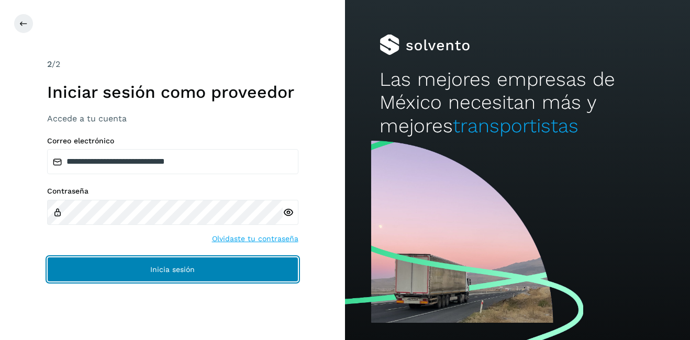
click at [217, 262] on button "Inicia sesión" at bounding box center [172, 269] width 251 height 25
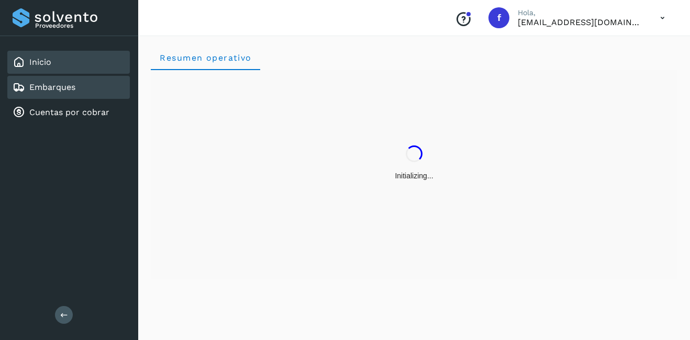
click at [65, 93] on div "Embarques" at bounding box center [44, 87] width 63 height 13
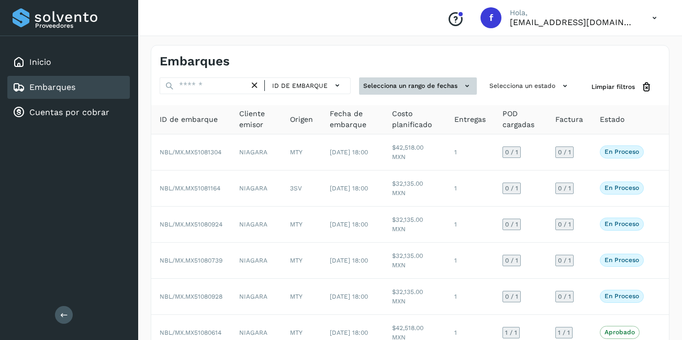
click at [437, 89] on button "Selecciona un rango de fechas" at bounding box center [418, 85] width 118 height 17
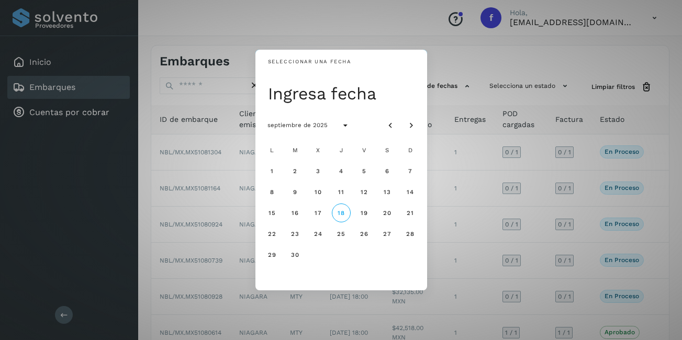
click at [533, 77] on div "Seleccionar una fecha Ingresa fecha septiembre de 2025 L M X J V S D 1 2 3 4 5 …" at bounding box center [341, 170] width 682 height 340
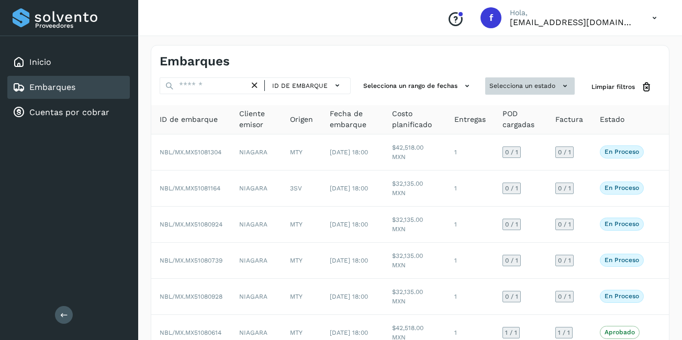
click at [541, 85] on button "Selecciona un estado" at bounding box center [530, 85] width 90 height 17
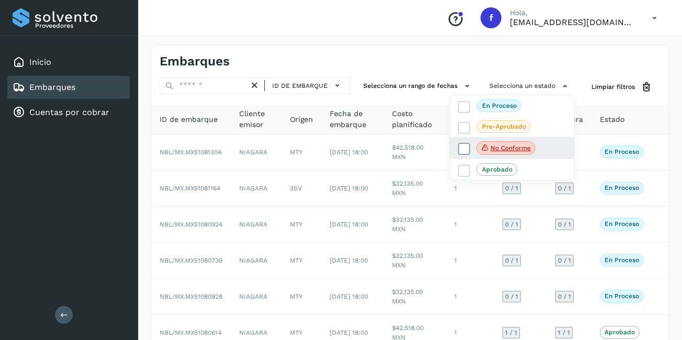
click at [501, 150] on p "No conforme" at bounding box center [511, 148] width 40 height 7
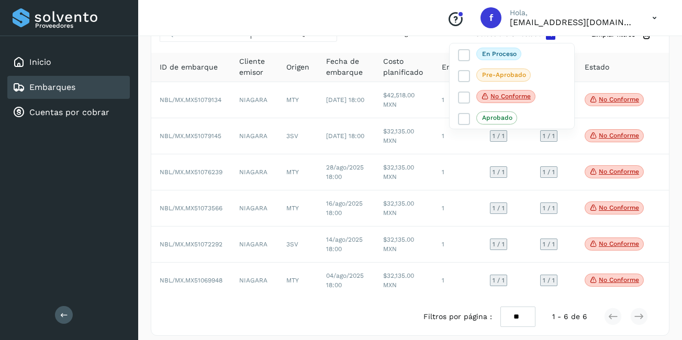
scroll to position [61, 0]
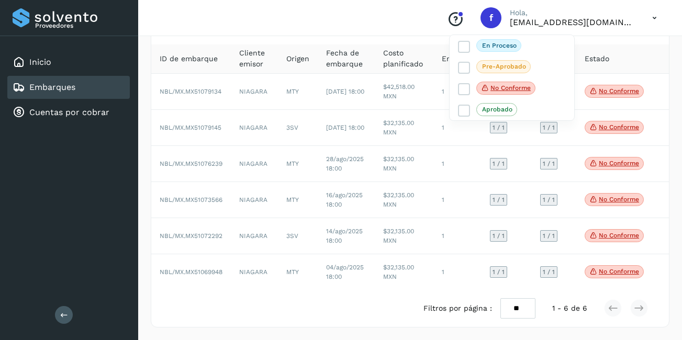
click at [347, 195] on div at bounding box center [341, 170] width 682 height 340
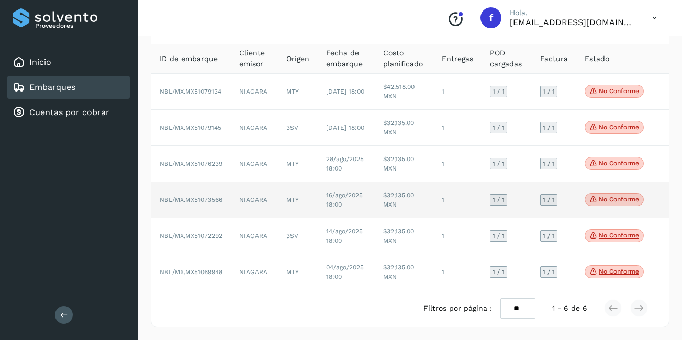
click at [625, 201] on p "No conforme" at bounding box center [619, 199] width 40 height 7
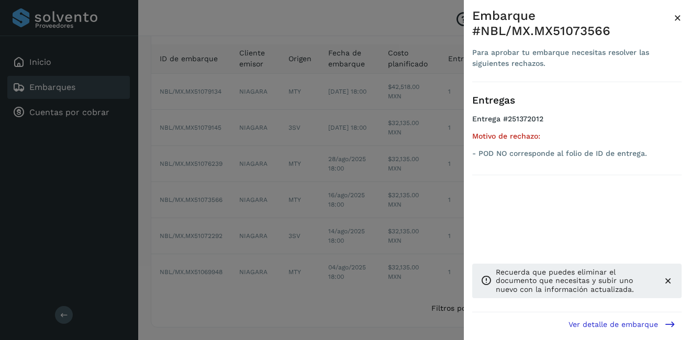
click at [679, 17] on span "×" at bounding box center [678, 17] width 8 height 15
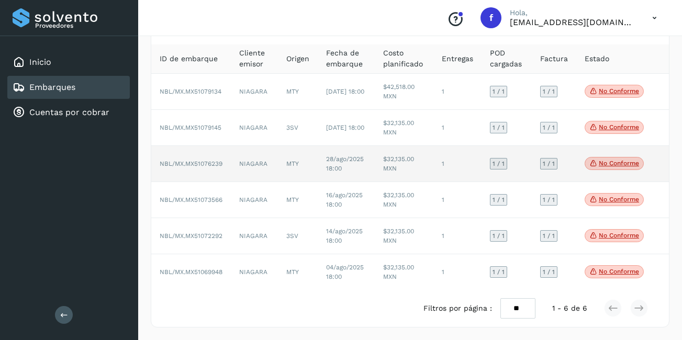
click at [636, 171] on td "No conforme Verifica el estado de la factura o entregas asociadas a este embarq…" at bounding box center [614, 164] width 76 height 36
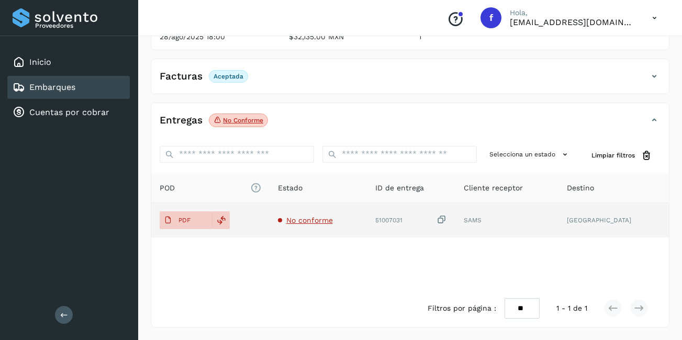
scroll to position [112, 0]
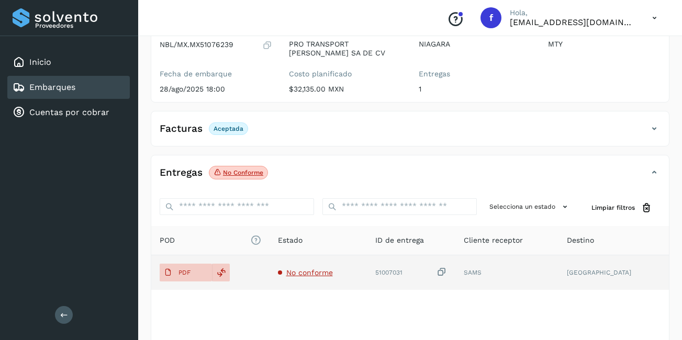
click at [320, 272] on span "No conforme" at bounding box center [309, 273] width 47 height 8
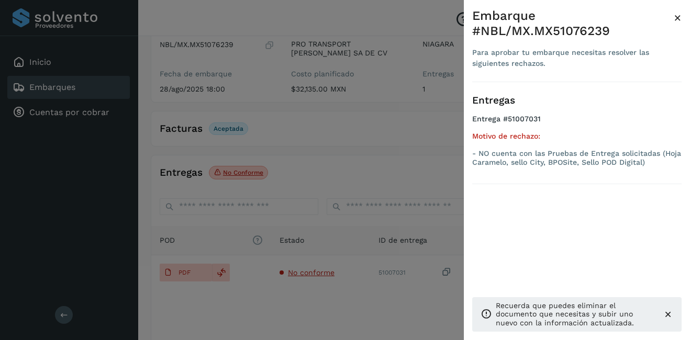
click at [676, 19] on span "×" at bounding box center [678, 17] width 8 height 15
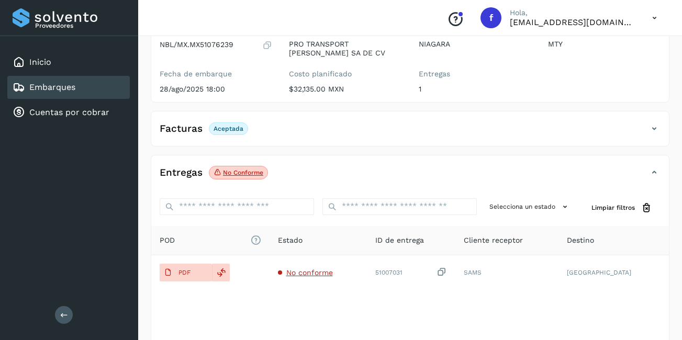
click at [69, 83] on link "Embarques" at bounding box center [52, 87] width 46 height 10
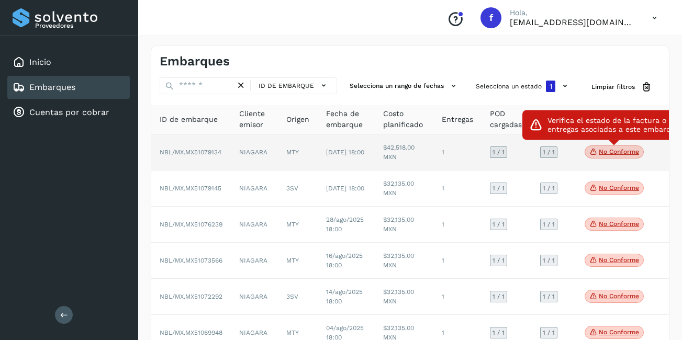
click at [630, 151] on p "No conforme" at bounding box center [619, 151] width 40 height 7
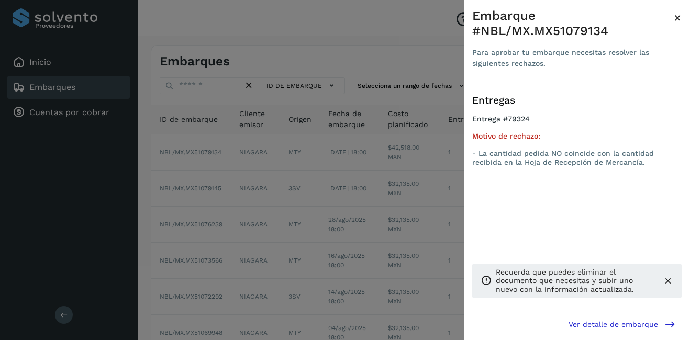
drag, startPoint x: 682, startPoint y: 17, endPoint x: 682, endPoint y: 23, distance: 6.3
click at [681, 17] on div "Embarque #NBL/MX.MX51079134 Para aprobar tu embarque necesitas resolver las sig…" at bounding box center [577, 178] width 226 height 357
click at [677, 19] on span "×" at bounding box center [678, 17] width 8 height 15
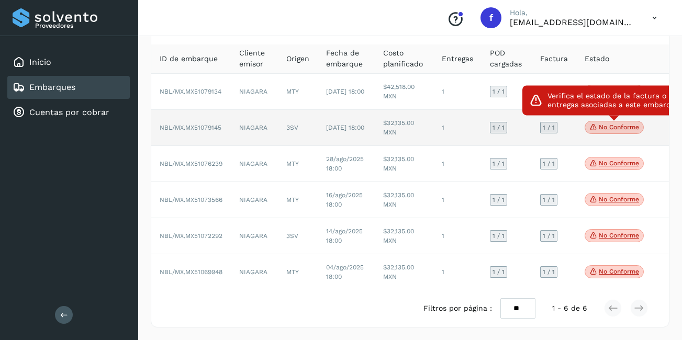
click at [613, 127] on td "No conforme Verifica el estado de la factura o entregas asociadas a este embarq…" at bounding box center [614, 128] width 76 height 36
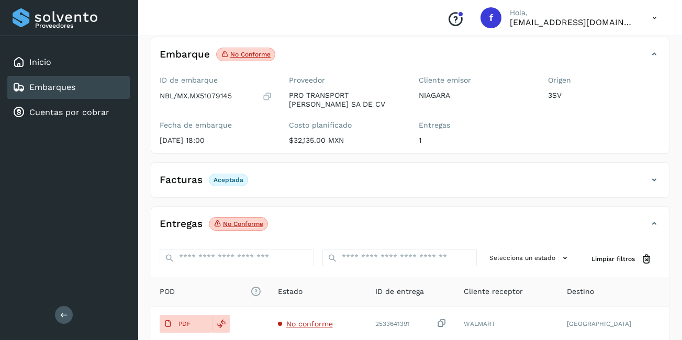
scroll to position [164, 0]
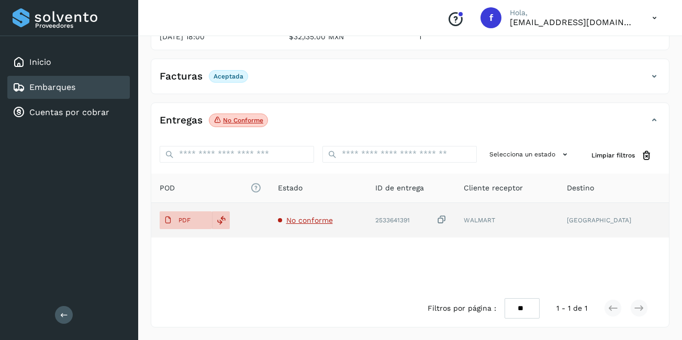
click at [323, 218] on span "No conforme" at bounding box center [309, 220] width 47 height 8
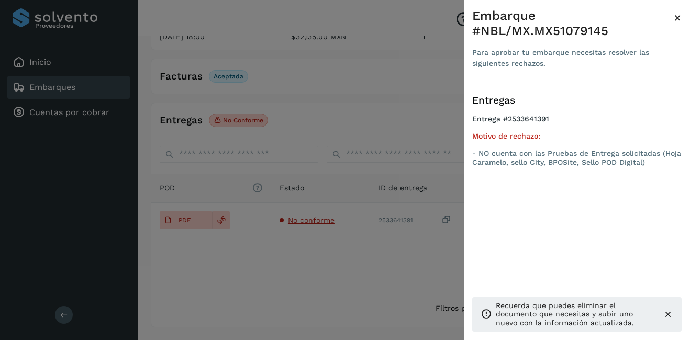
click at [682, 18] on div "Embarque #NBL/MX.MX51079145 Para aprobar tu embarque necesitas resolver las sig…" at bounding box center [577, 178] width 226 height 357
click at [303, 128] on div at bounding box center [345, 170] width 690 height 340
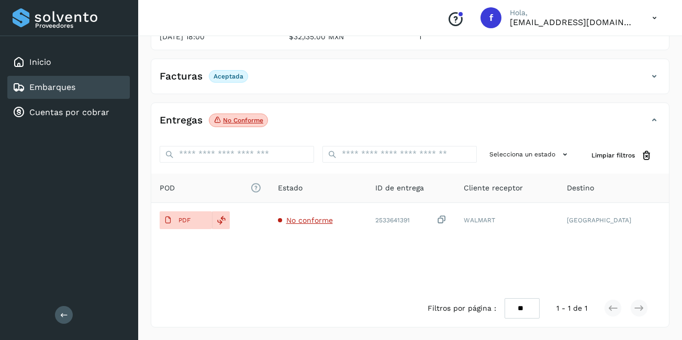
click at [105, 95] on div "Embarques" at bounding box center [68, 87] width 123 height 23
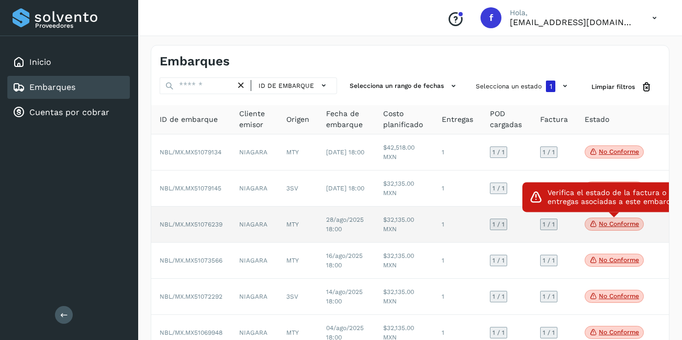
click at [616, 219] on span "No conforme" at bounding box center [614, 225] width 59 height 14
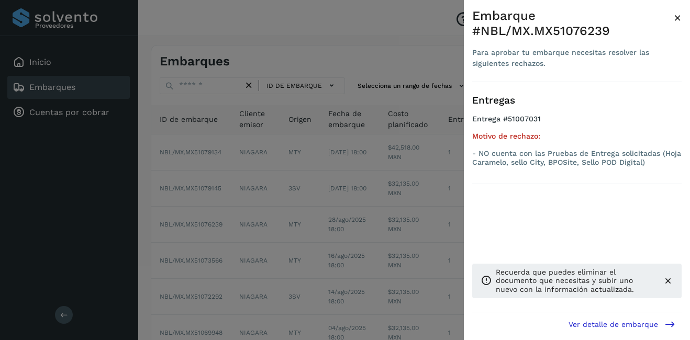
click at [679, 17] on span "×" at bounding box center [678, 17] width 8 height 15
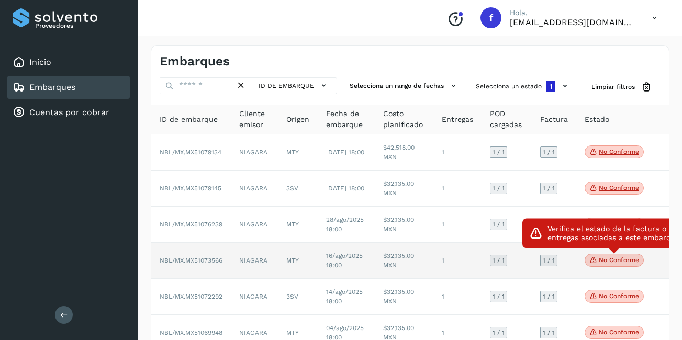
click at [629, 262] on p "No conforme" at bounding box center [619, 260] width 40 height 7
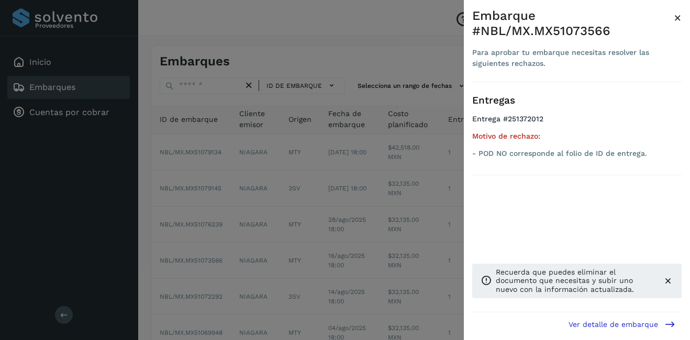
click at [682, 18] on div "Embarque #NBL/MX.MX51073566 Para aprobar tu embarque necesitas resolver las sig…" at bounding box center [577, 178] width 226 height 357
click at [677, 17] on span "×" at bounding box center [678, 17] width 8 height 15
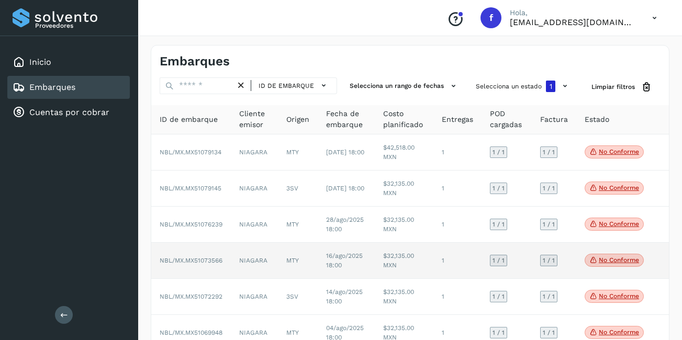
click at [399, 261] on td "$32,135.00 MXN" at bounding box center [404, 261] width 59 height 36
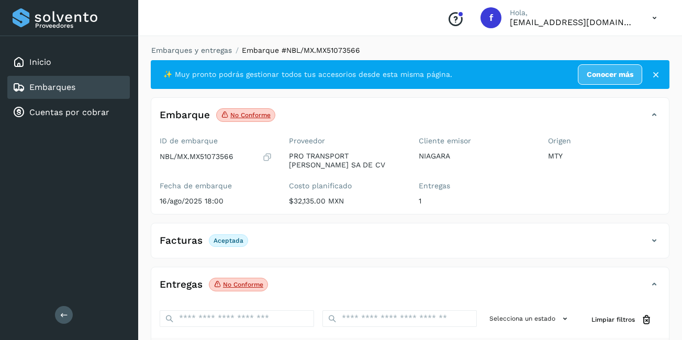
scroll to position [157, 0]
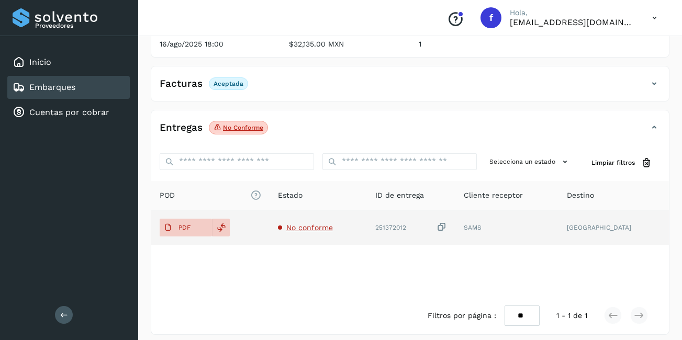
click at [317, 225] on span "No conforme" at bounding box center [309, 228] width 47 height 8
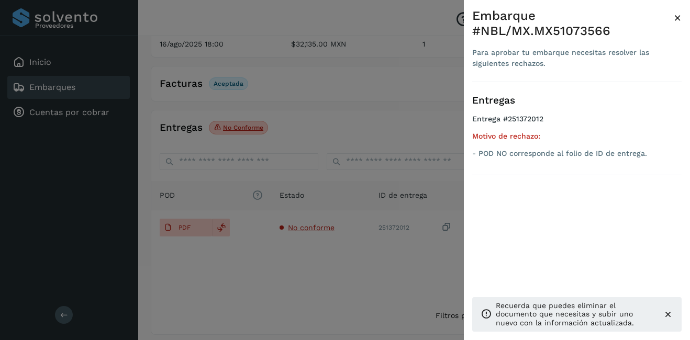
click at [679, 14] on span "×" at bounding box center [678, 17] width 8 height 15
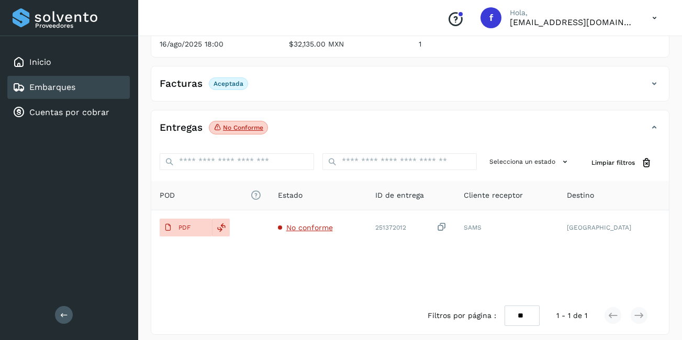
click at [95, 88] on div "Embarques" at bounding box center [68, 87] width 123 height 23
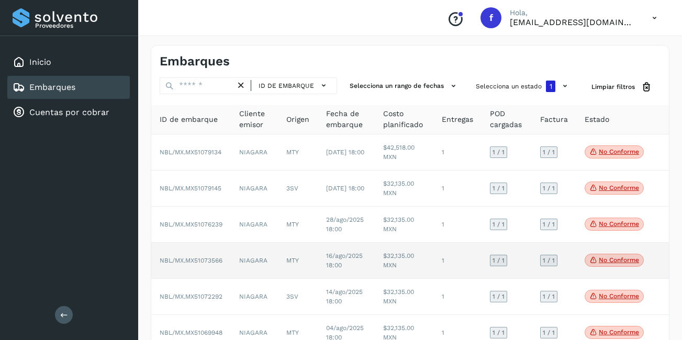
scroll to position [61, 0]
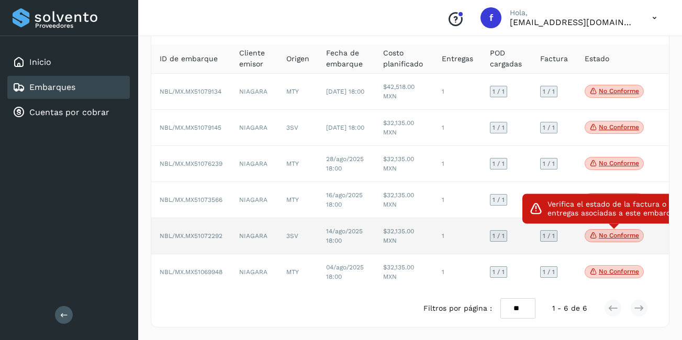
click at [634, 237] on p "No conforme" at bounding box center [619, 235] width 40 height 7
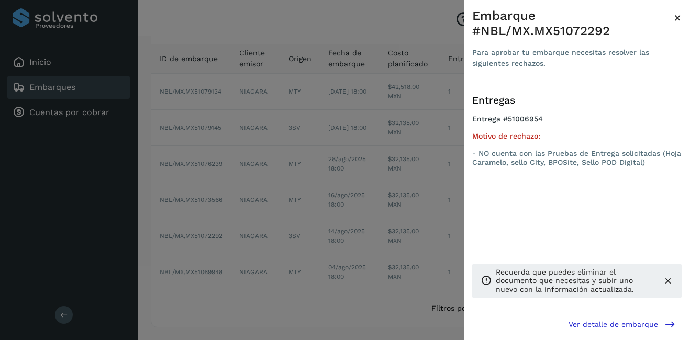
click at [676, 17] on span "×" at bounding box center [678, 17] width 8 height 15
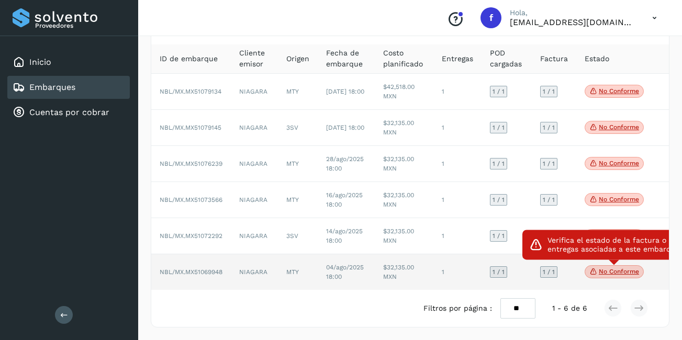
click at [631, 268] on p "No conforme" at bounding box center [619, 271] width 40 height 7
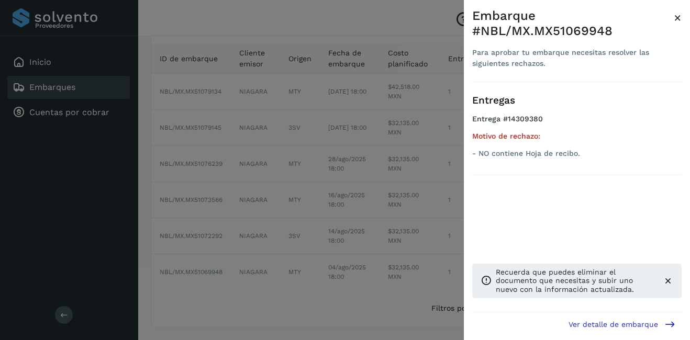
click at [679, 17] on span "×" at bounding box center [678, 17] width 8 height 15
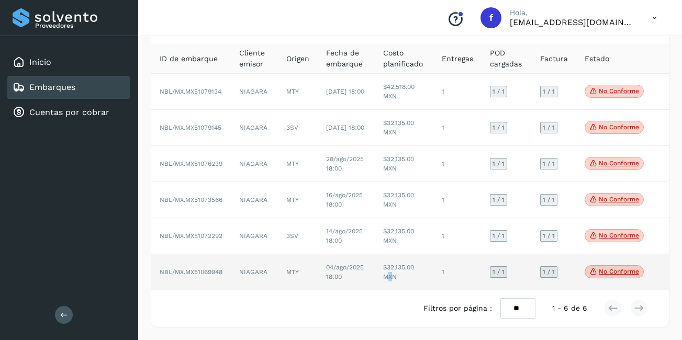
click at [385, 287] on td "$32,135.00 MXN" at bounding box center [404, 272] width 59 height 36
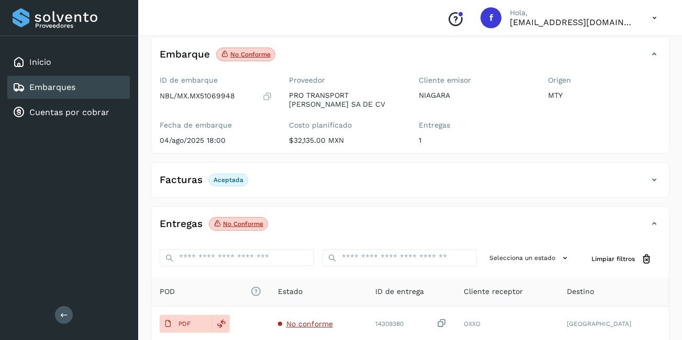
scroll to position [164, 0]
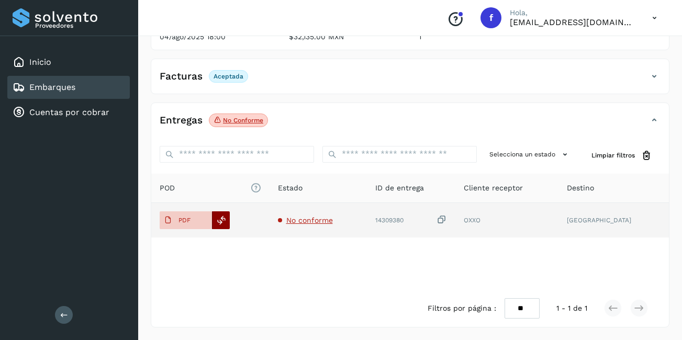
click at [225, 223] on icon at bounding box center [221, 220] width 9 height 9
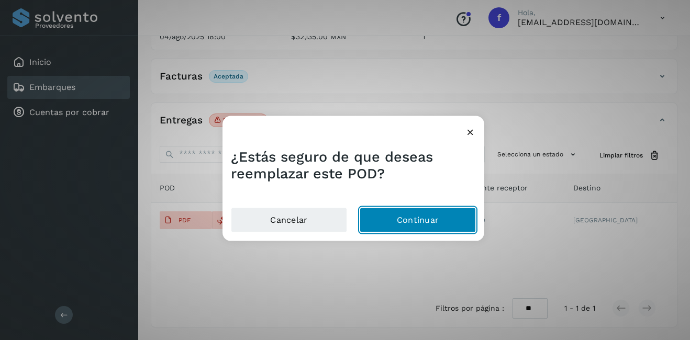
click at [432, 223] on button "Continuar" at bounding box center [418, 219] width 116 height 25
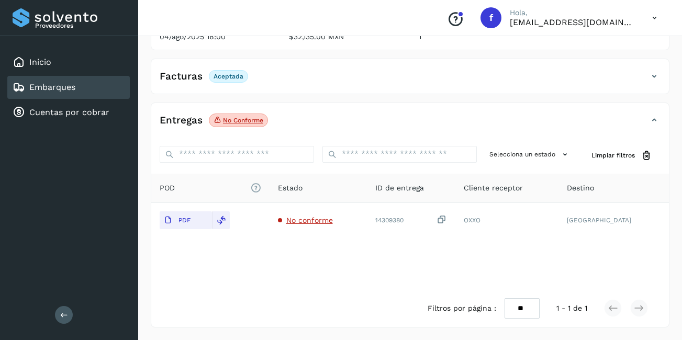
click at [79, 87] on div "Embarques" at bounding box center [68, 87] width 123 height 23
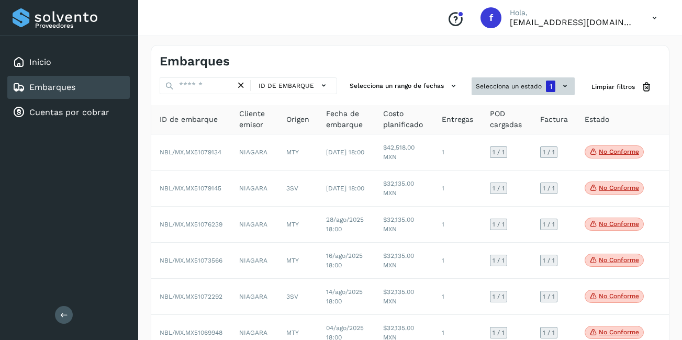
click at [517, 93] on button "Selecciona un estado 1" at bounding box center [523, 86] width 103 height 18
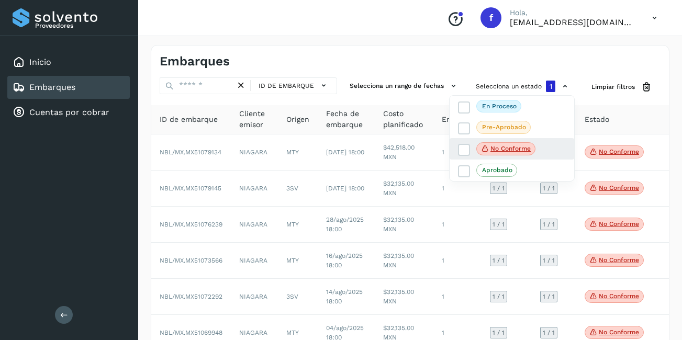
click at [518, 139] on div "No conforme" at bounding box center [512, 149] width 125 height 22
click at [523, 150] on p "No conforme" at bounding box center [511, 148] width 40 height 7
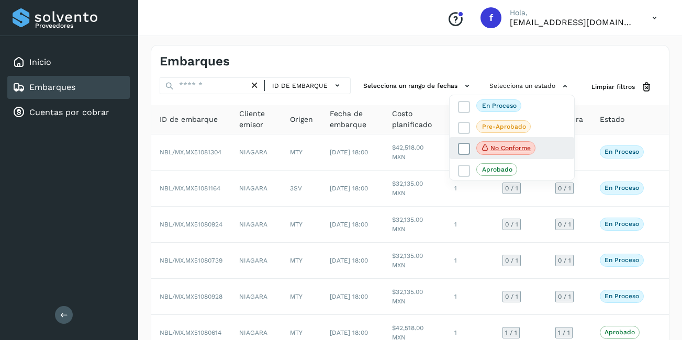
click at [525, 143] on span "No conforme" at bounding box center [505, 148] width 59 height 14
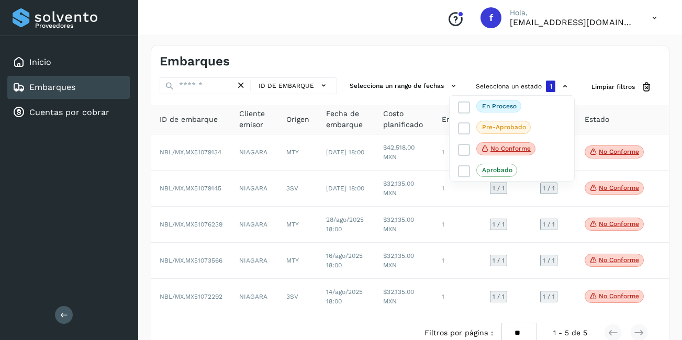
scroll to position [25, 0]
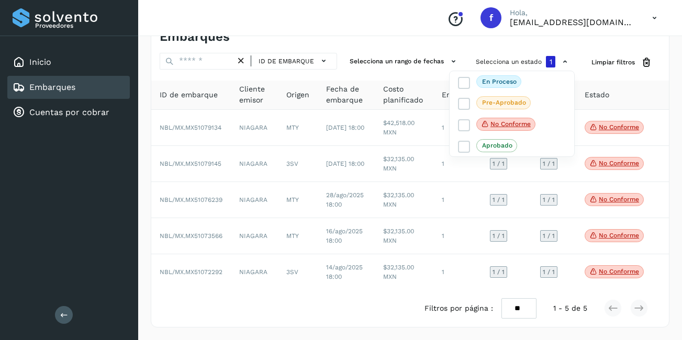
click at [664, 193] on div at bounding box center [341, 170] width 682 height 340
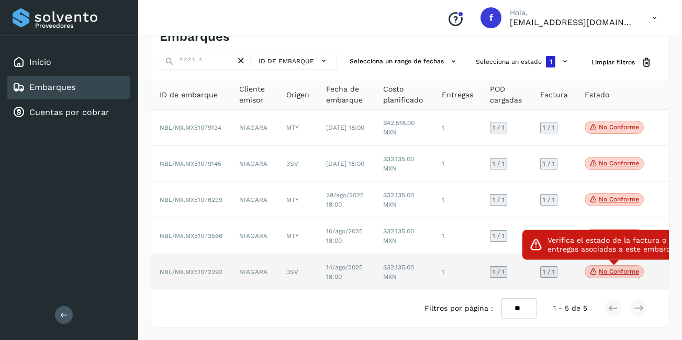
click at [613, 272] on p "No conforme" at bounding box center [619, 271] width 40 height 7
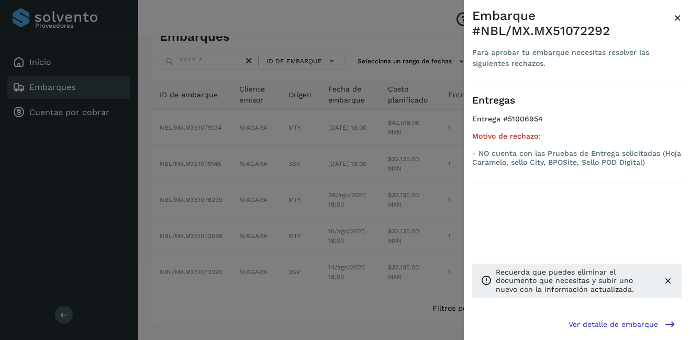
click at [676, 13] on span "×" at bounding box center [678, 17] width 8 height 15
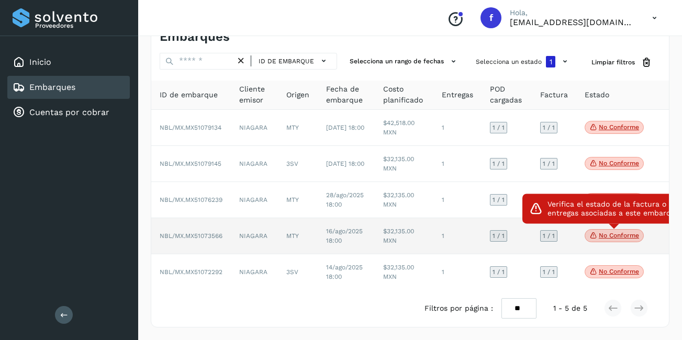
click at [616, 239] on p "No conforme" at bounding box center [619, 235] width 40 height 7
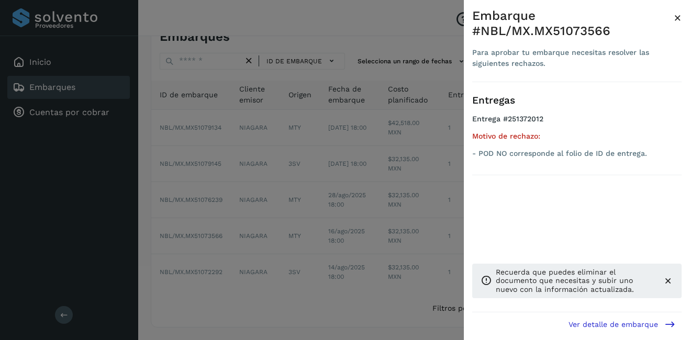
click at [675, 18] on span "×" at bounding box center [678, 17] width 8 height 15
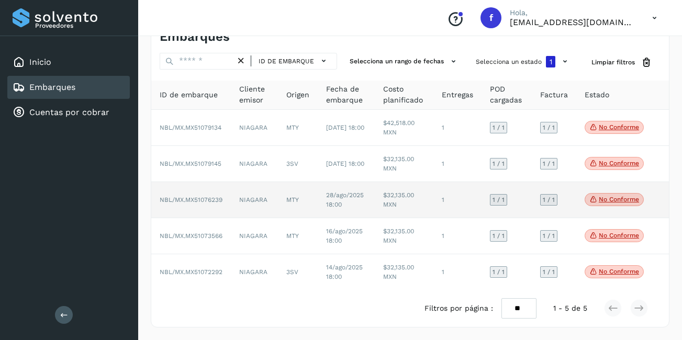
click at [623, 204] on span "No conforme" at bounding box center [614, 200] width 59 height 14
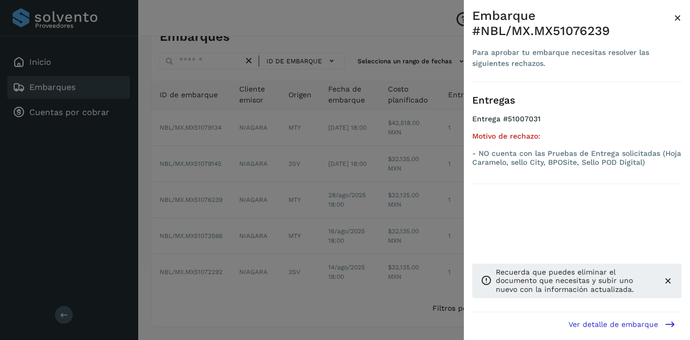
click at [675, 16] on span "×" at bounding box center [678, 17] width 8 height 15
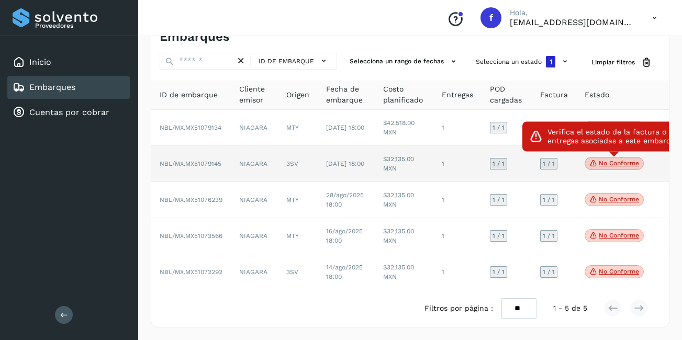
click at [626, 163] on p "No conforme" at bounding box center [619, 163] width 40 height 7
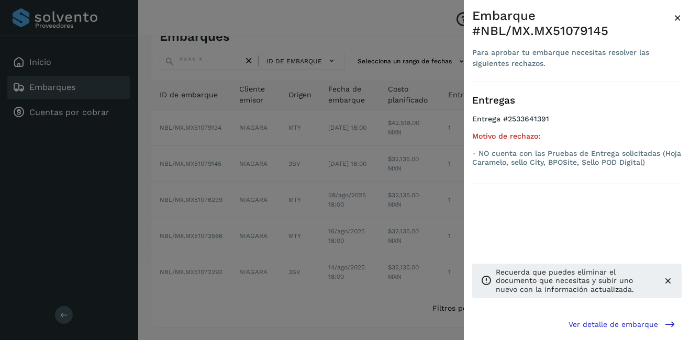
click at [678, 18] on span "×" at bounding box center [678, 17] width 8 height 15
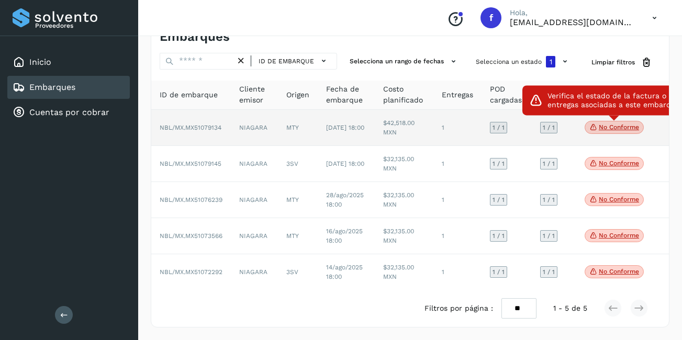
click at [631, 130] on p "No conforme" at bounding box center [619, 127] width 40 height 7
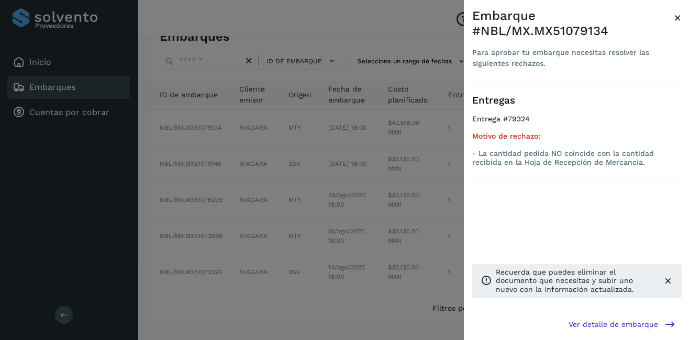
click at [679, 19] on span "×" at bounding box center [678, 17] width 8 height 15
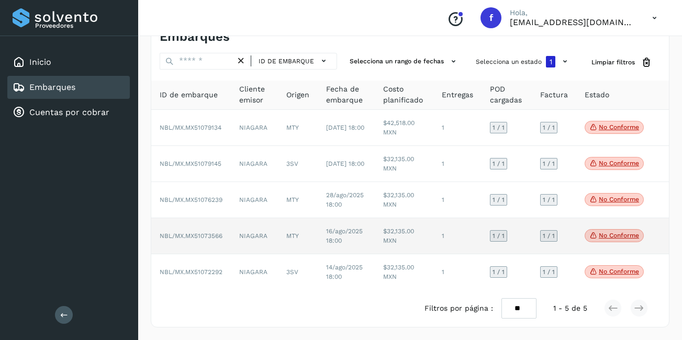
click at [585, 240] on div "No conforme Verifica el estado de la factura o entregas asociadas a este embarq…" at bounding box center [614, 236] width 59 height 14
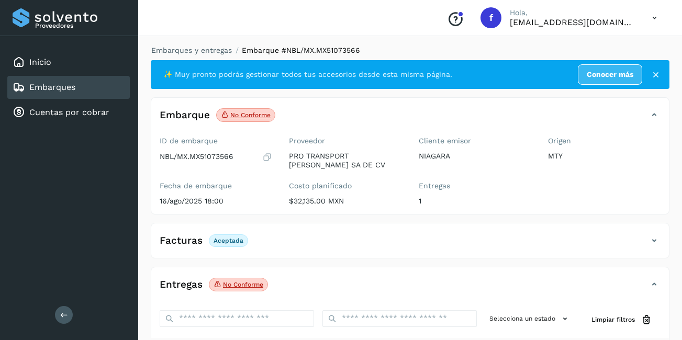
scroll to position [164, 0]
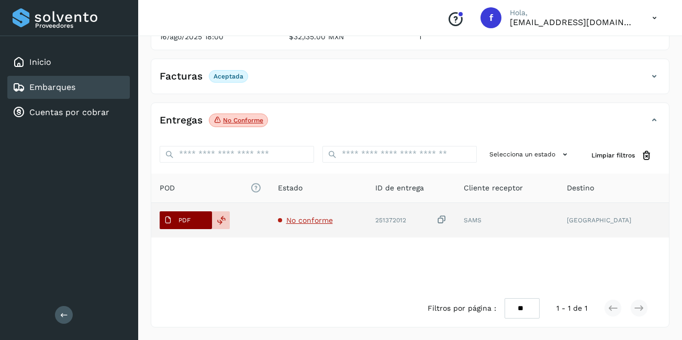
click at [192, 214] on span "PDF" at bounding box center [177, 220] width 35 height 17
click at [185, 220] on p "PDF" at bounding box center [185, 220] width 12 height 7
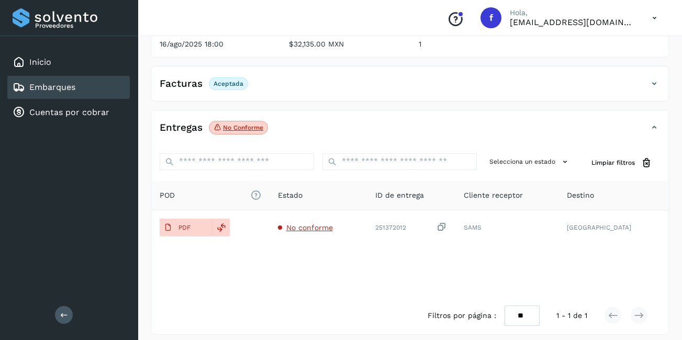
scroll to position [0, 0]
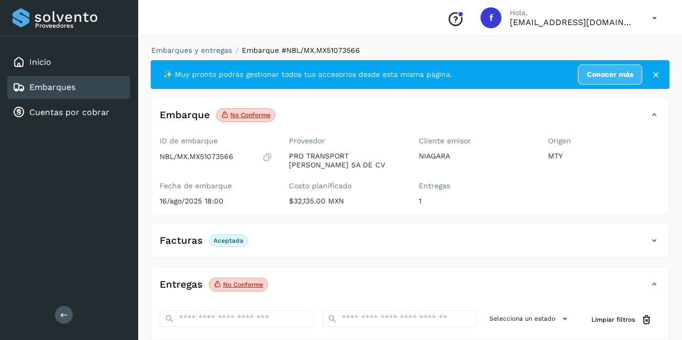
click at [217, 149] on div "ID de embarque NBL/MX.MX51073566" at bounding box center [216, 150] width 113 height 26
click at [220, 152] on div "NBL/MX.MX51073566" at bounding box center [216, 157] width 113 height 10
click at [221, 159] on p "NBL/MX.MX51073566" at bounding box center [197, 156] width 74 height 9
copy p "MX51073566"
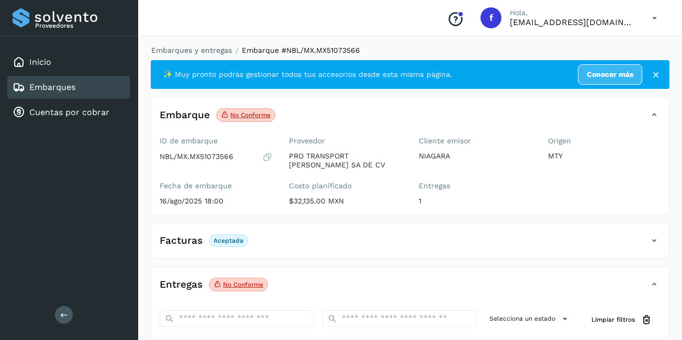
click at [41, 93] on div "Embarques" at bounding box center [44, 87] width 63 height 13
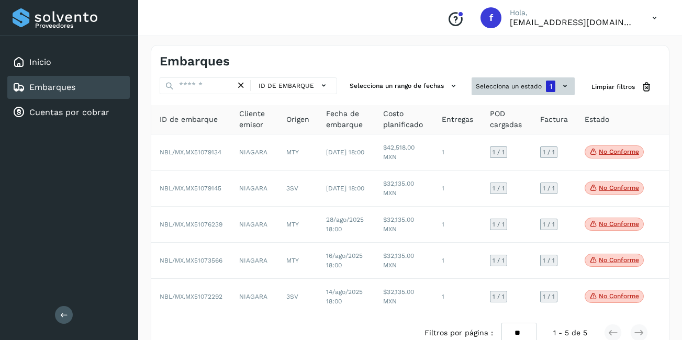
click at [523, 89] on button "Selecciona un estado 1" at bounding box center [523, 86] width 103 height 18
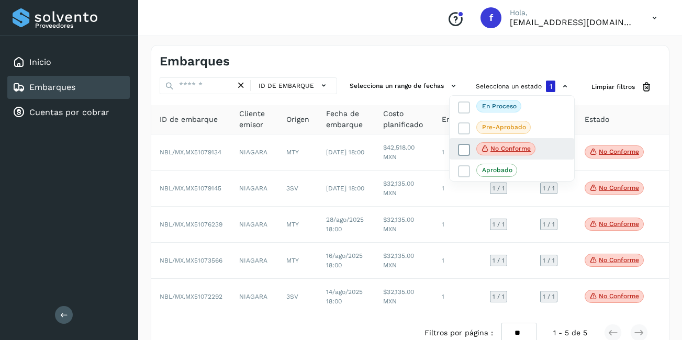
click at [510, 151] on p "No conforme" at bounding box center [511, 148] width 40 height 7
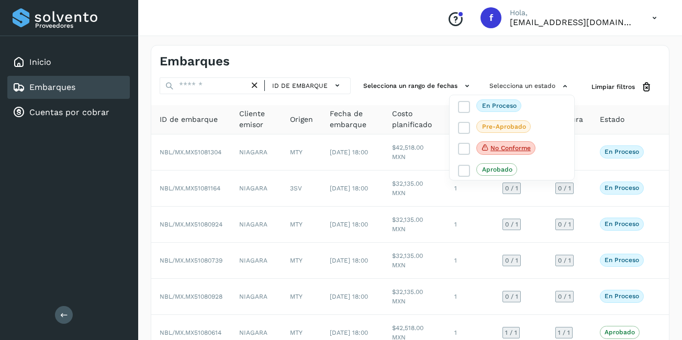
click at [520, 85] on div at bounding box center [341, 170] width 682 height 340
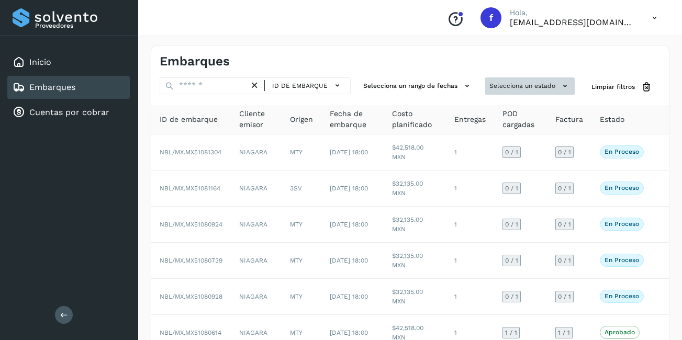
click at [530, 84] on button "Selecciona un estado" at bounding box center [530, 85] width 90 height 17
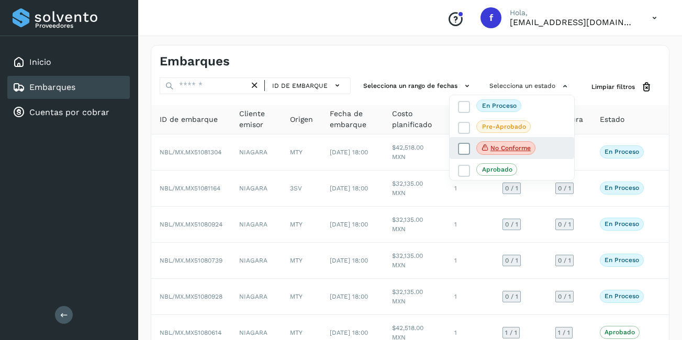
click at [530, 146] on p "No conforme" at bounding box center [511, 148] width 40 height 7
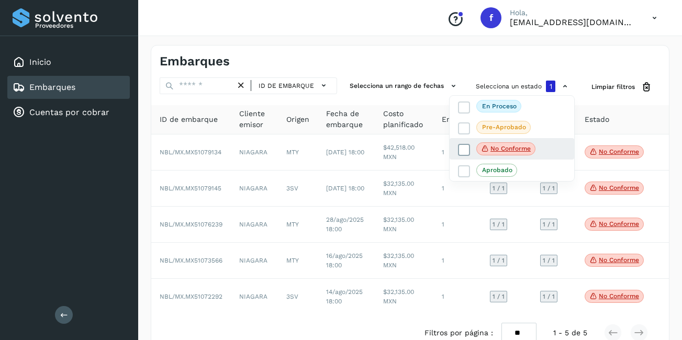
click at [525, 143] on span "No conforme" at bounding box center [505, 149] width 59 height 14
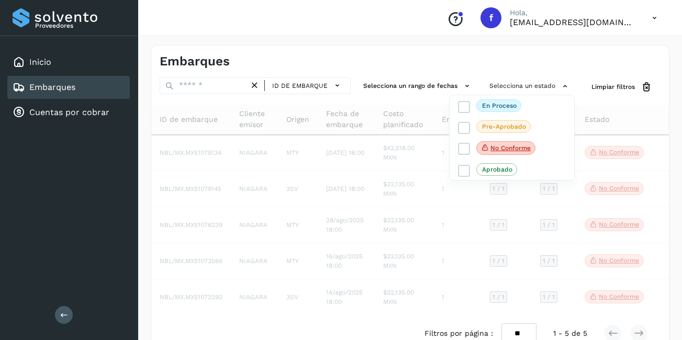
click at [84, 84] on div "Embarques" at bounding box center [68, 87] width 123 height 23
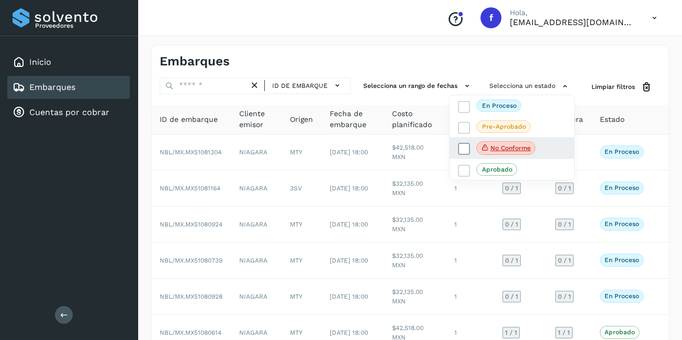
click at [515, 150] on p "No conforme" at bounding box center [511, 148] width 40 height 7
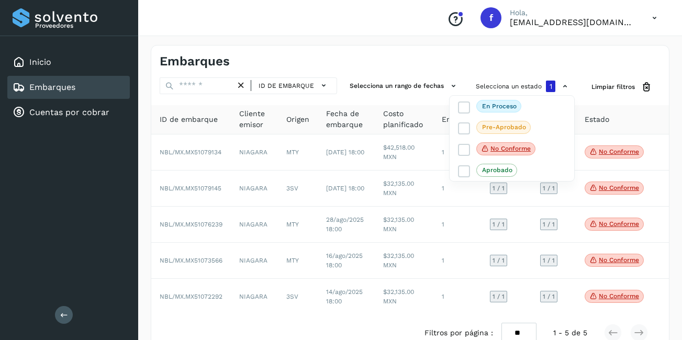
scroll to position [25, 0]
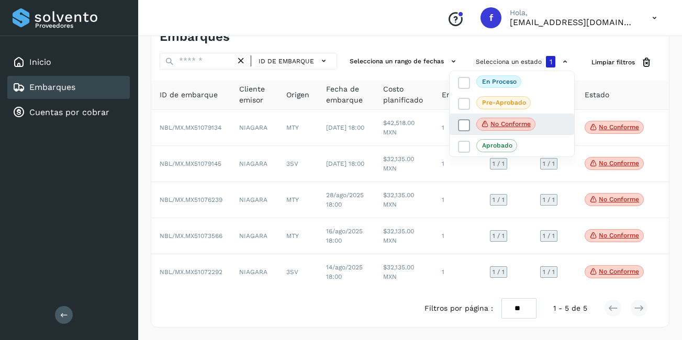
click at [496, 121] on p "No conforme" at bounding box center [511, 123] width 40 height 7
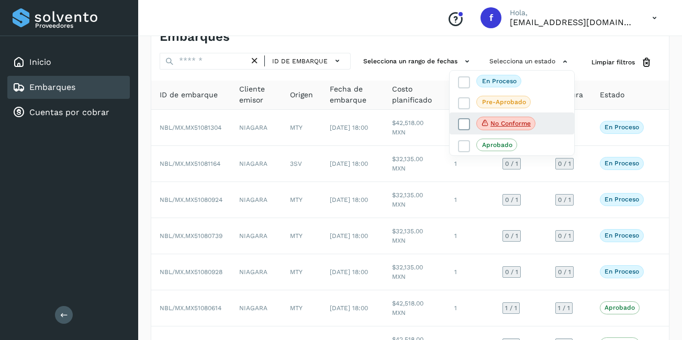
click at [494, 119] on span "No conforme" at bounding box center [505, 124] width 59 height 14
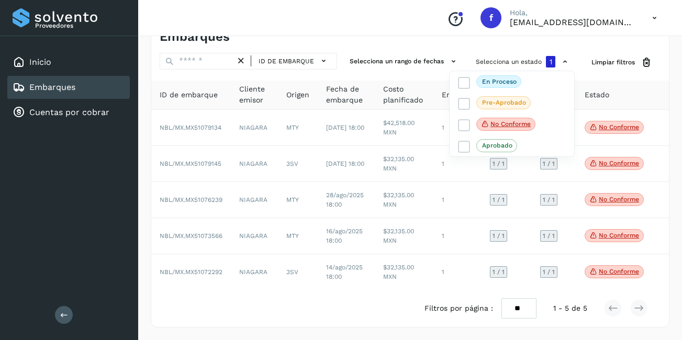
click at [616, 235] on div at bounding box center [341, 170] width 682 height 340
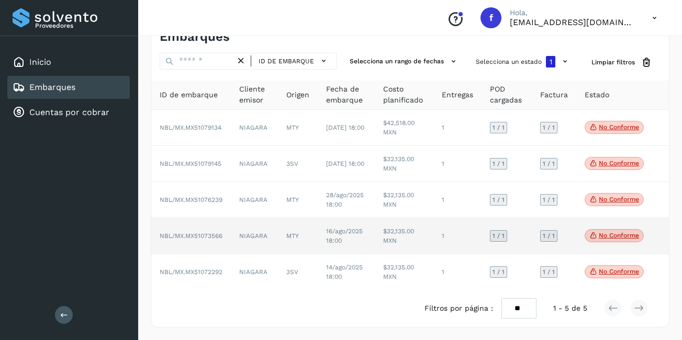
click at [619, 238] on p "No conforme" at bounding box center [619, 235] width 40 height 7
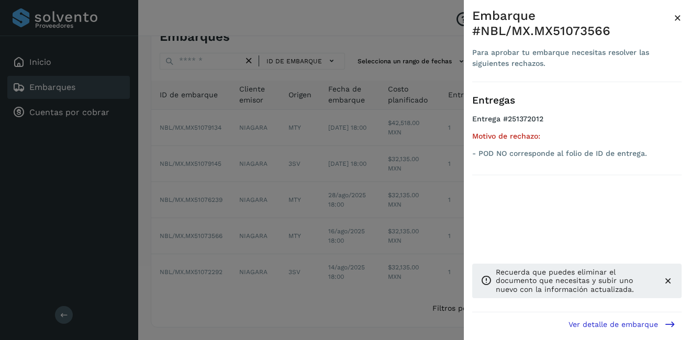
click at [677, 14] on span "×" at bounding box center [678, 17] width 8 height 15
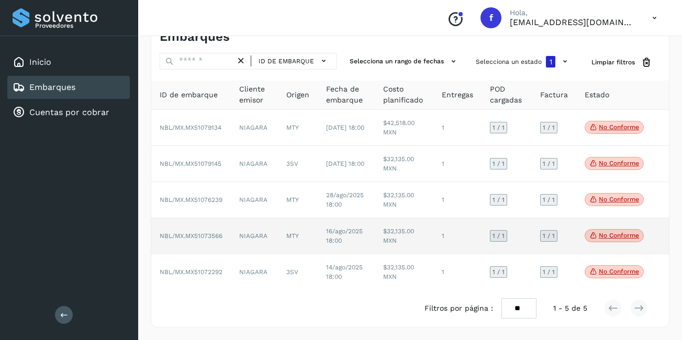
click at [406, 230] on td "$32,135.00 MXN" at bounding box center [404, 236] width 59 height 36
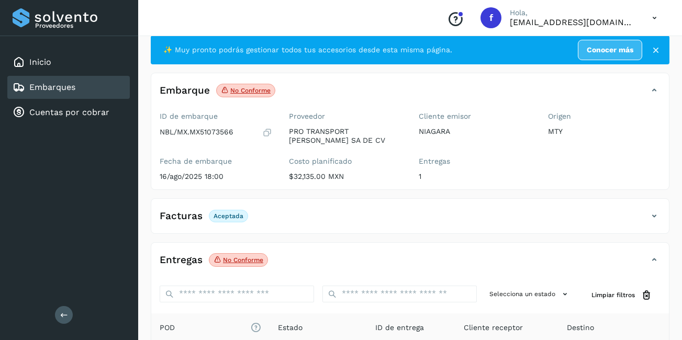
scroll to position [77, 0]
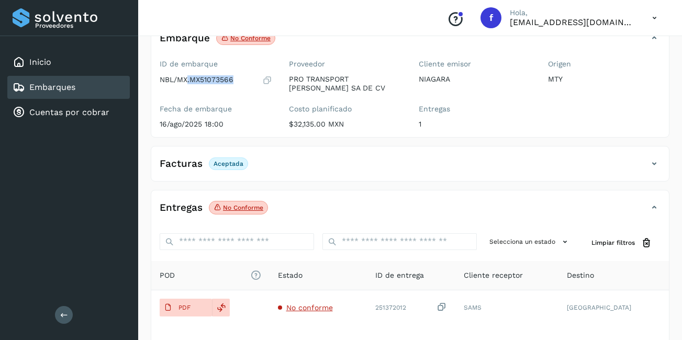
drag, startPoint x: 188, startPoint y: 81, endPoint x: 242, endPoint y: 77, distance: 54.1
click at [242, 77] on div "NBL/MX.MX51073566" at bounding box center [216, 80] width 113 height 10
drag, startPoint x: 242, startPoint y: 77, endPoint x: 205, endPoint y: 91, distance: 39.8
click at [221, 93] on div "ID de embarque NBL/MX.MX51073566 Fecha de embarque [DATE] 18:00" at bounding box center [215, 96] width 129 height 82
drag, startPoint x: 191, startPoint y: 79, endPoint x: 247, endPoint y: 81, distance: 56.6
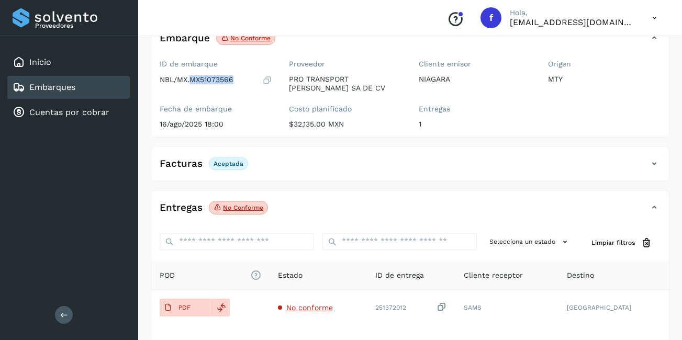
click at [247, 81] on div "NBL/MX.MX51073566" at bounding box center [216, 80] width 113 height 10
copy p "MX51073566"
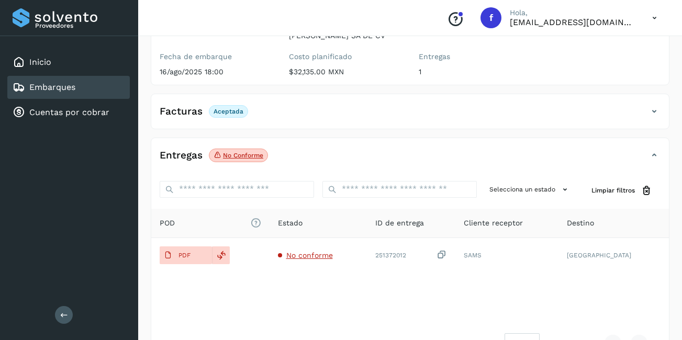
scroll to position [164, 0]
